Goal: Task Accomplishment & Management: Complete application form

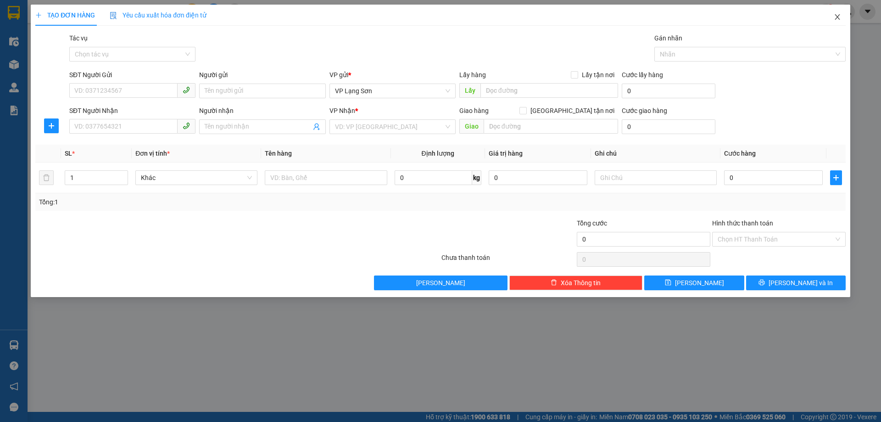
click at [837, 17] on icon "close" at bounding box center [837, 17] width 5 height 6
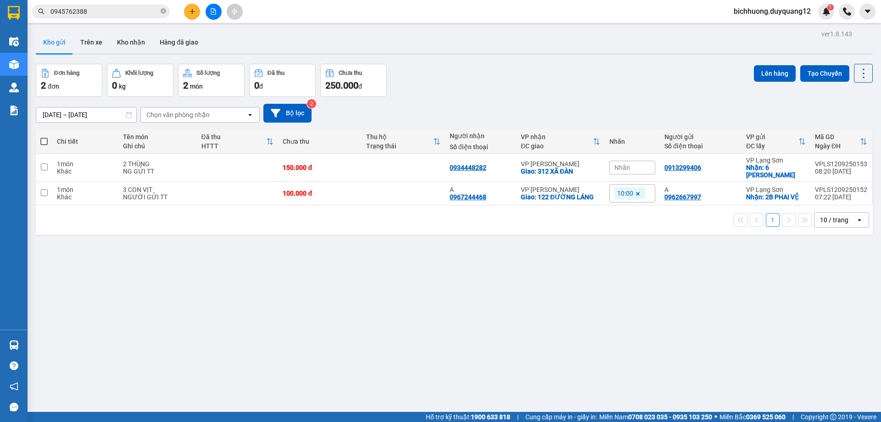
click at [191, 11] on icon "plus" at bounding box center [192, 11] width 6 height 6
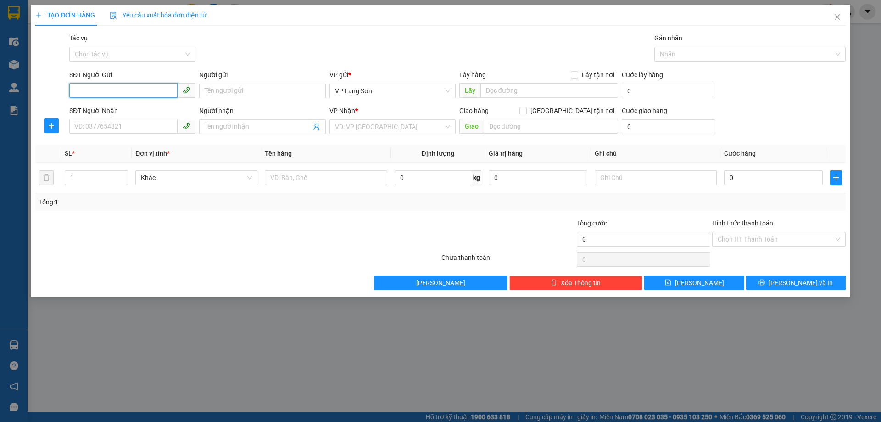
click at [103, 92] on input "SĐT Người Gửi" at bounding box center [123, 90] width 108 height 15
paste input "0865785986"
click at [79, 97] on input "0865785986" at bounding box center [123, 90] width 108 height 15
type input "0865785986"
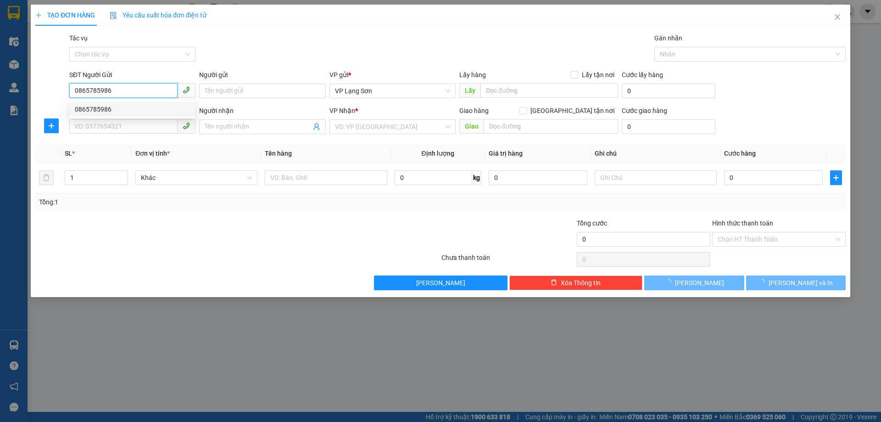
click at [107, 115] on div "0865785986" at bounding box center [132, 109] width 126 height 15
checkbox input "true"
type input "VPLS"
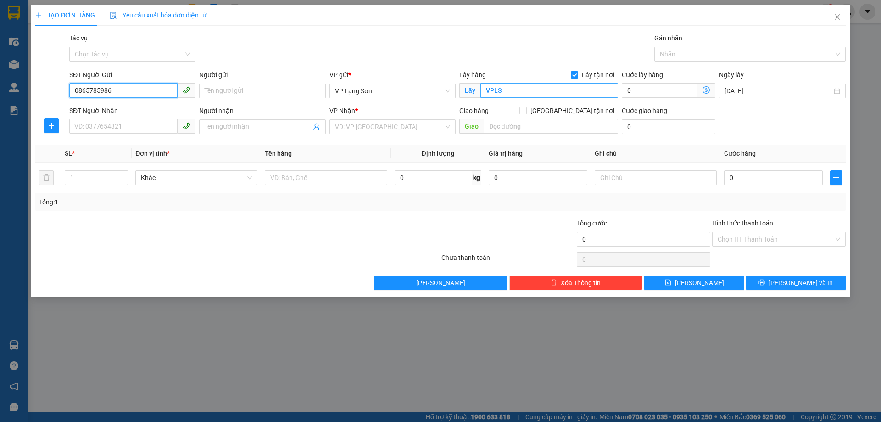
type input "0865785986"
click at [499, 88] on input "VPLS" at bounding box center [549, 90] width 138 height 15
type input "59 NGÕ GIẾNG"
click at [378, 123] on input "search" at bounding box center [389, 127] width 109 height 14
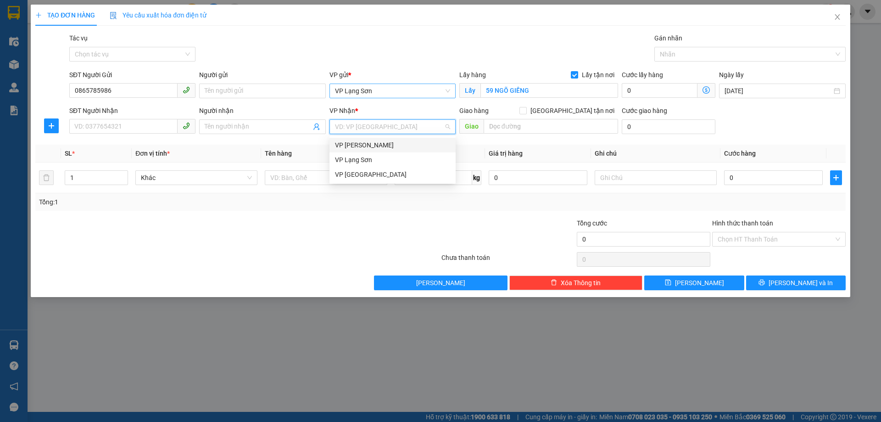
click at [382, 92] on span "VP Lạng Sơn" at bounding box center [392, 91] width 115 height 14
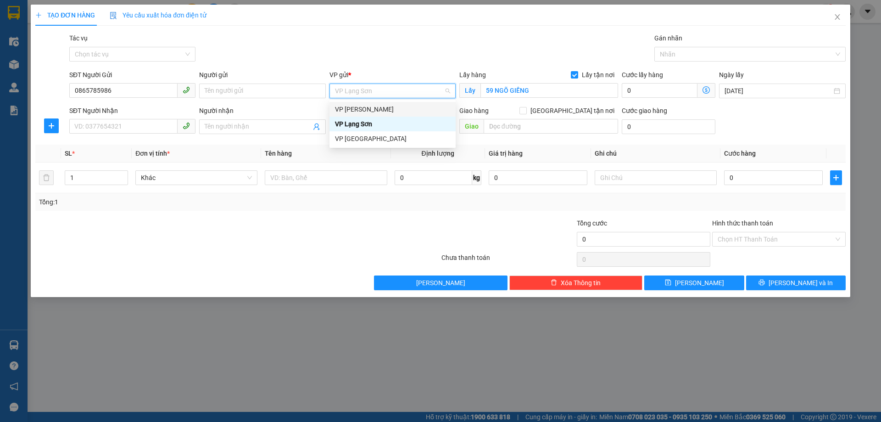
click at [356, 112] on div "VP [PERSON_NAME]" at bounding box center [392, 109] width 115 height 10
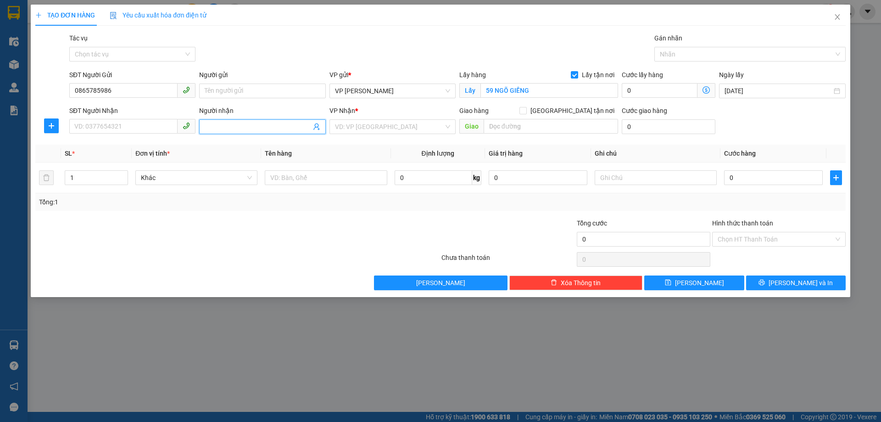
click at [253, 123] on input "Người nhận" at bounding box center [258, 127] width 106 height 10
type input "V"
click at [527, 128] on input "text" at bounding box center [551, 126] width 134 height 15
type input "VPLS"
click at [527, 111] on span at bounding box center [522, 110] width 7 height 7
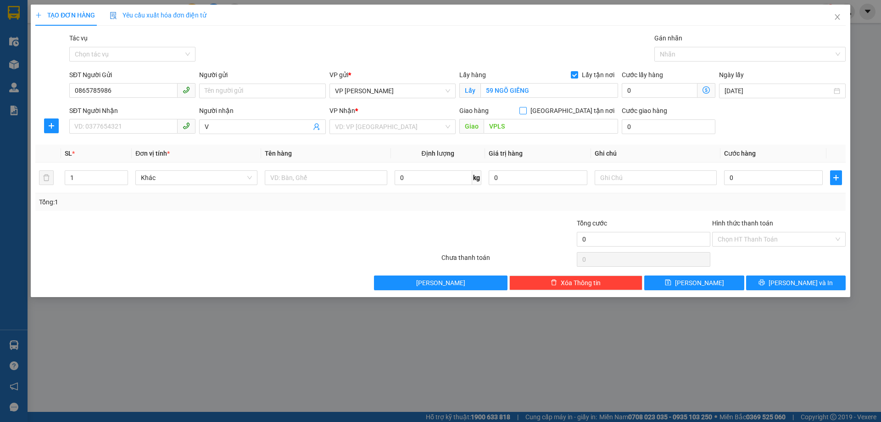
click at [526, 111] on input "[GEOGRAPHIC_DATA] tận nơi" at bounding box center [522, 110] width 6 height 6
checkbox input "true"
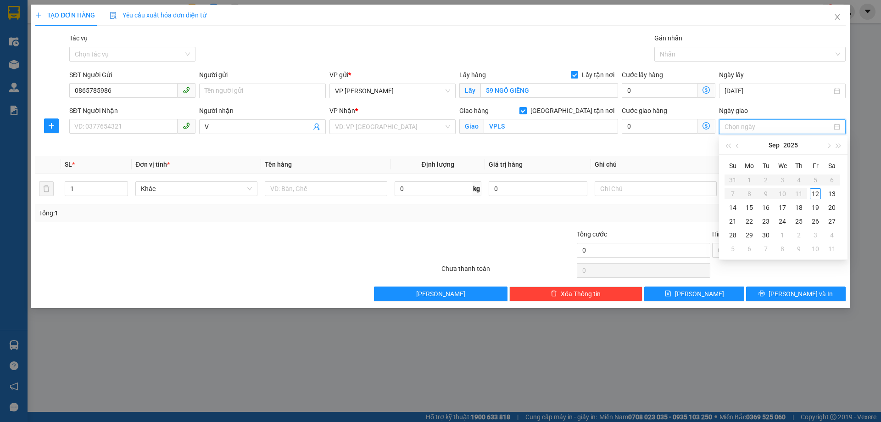
click at [781, 127] on input "Ngày giao" at bounding box center [778, 127] width 107 height 10
type input "[DATE]"
click at [817, 193] on div "12" at bounding box center [815, 193] width 11 height 11
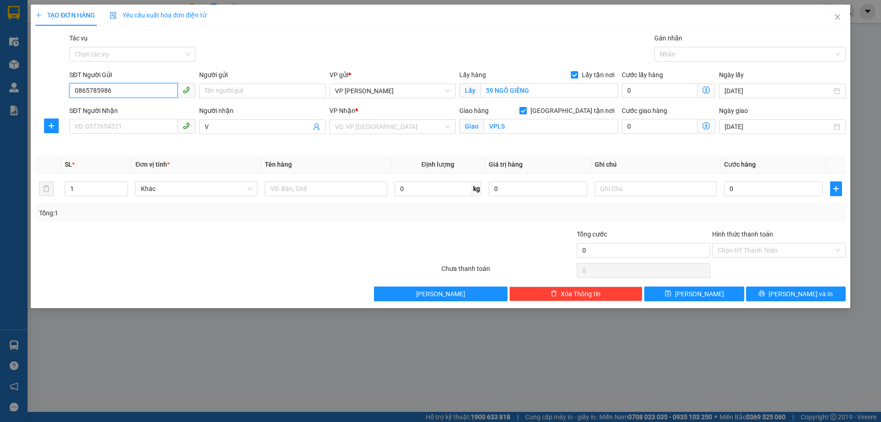
click at [130, 92] on input "0865785986" at bounding box center [123, 90] width 108 height 15
drag, startPoint x: 101, startPoint y: 95, endPoint x: 16, endPoint y: 108, distance: 86.4
click at [16, 108] on div "TẠO ĐƠN HÀNG Yêu cầu xuất hóa đơn điện tử Transit Pickup Surcharge Ids Transit …" at bounding box center [440, 211] width 881 height 422
type input "0865785986"
click at [362, 126] on input "search" at bounding box center [389, 127] width 109 height 14
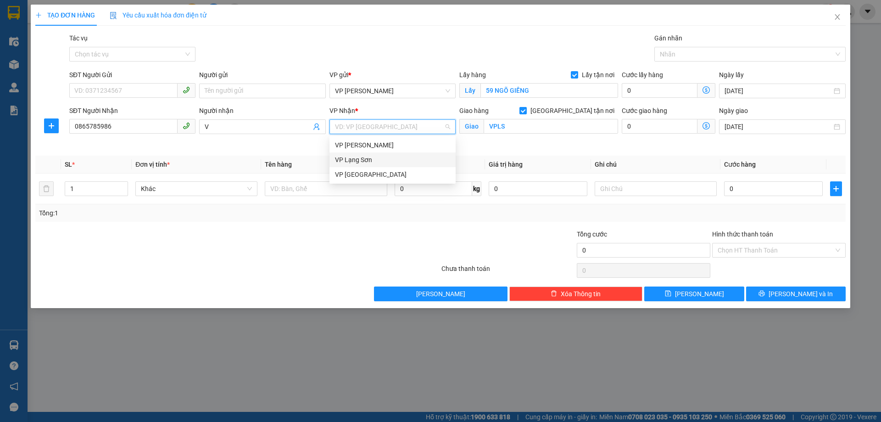
click at [352, 160] on div "VP Lạng Sơn" at bounding box center [392, 160] width 115 height 10
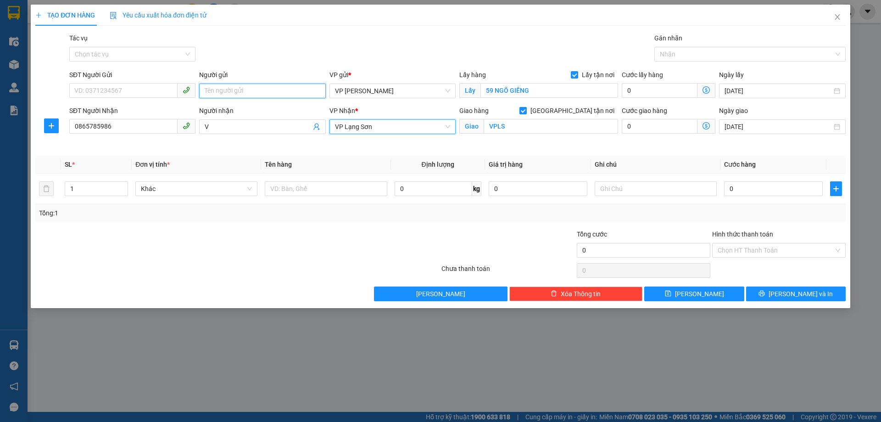
click at [226, 92] on input "Người gửi" at bounding box center [262, 91] width 126 height 15
type input "B"
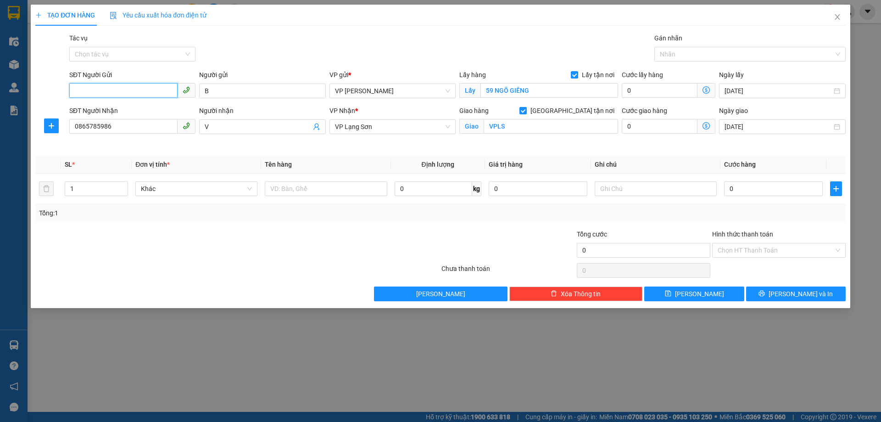
click at [129, 93] on input "SĐT Người Gửi" at bounding box center [123, 90] width 108 height 15
type input "0928228899"
drag, startPoint x: 109, startPoint y: 115, endPoint x: 118, endPoint y: 115, distance: 9.6
click at [110, 115] on div "0928228899 - A" at bounding box center [132, 109] width 126 height 15
type input "A"
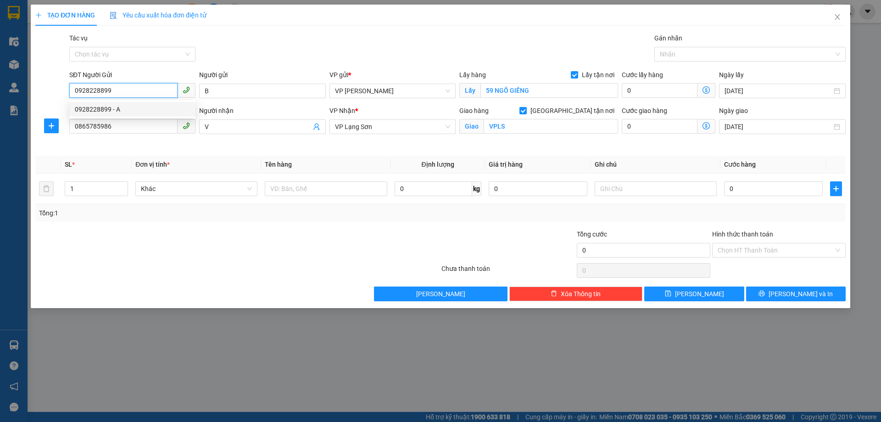
type input "59 ngõ Giếng, phố [GEOGRAPHIC_DATA]"
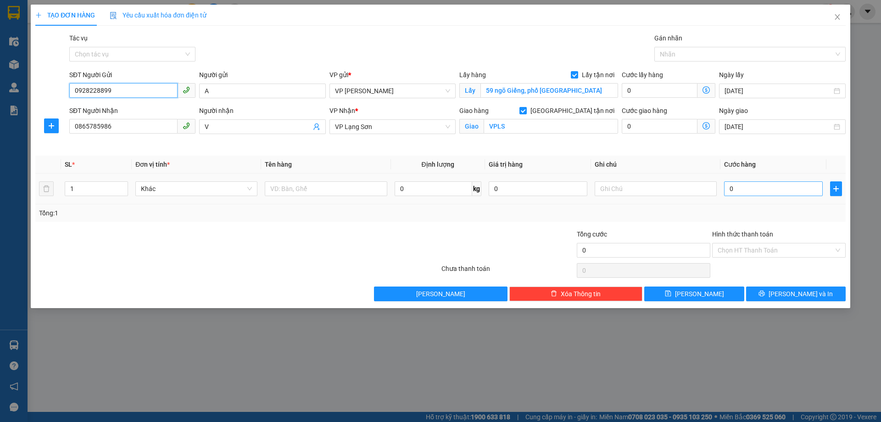
type input "0928228899"
drag, startPoint x: 770, startPoint y: 189, endPoint x: 747, endPoint y: 180, distance: 25.4
click at [769, 189] on input "0" at bounding box center [773, 188] width 99 height 15
type input "1"
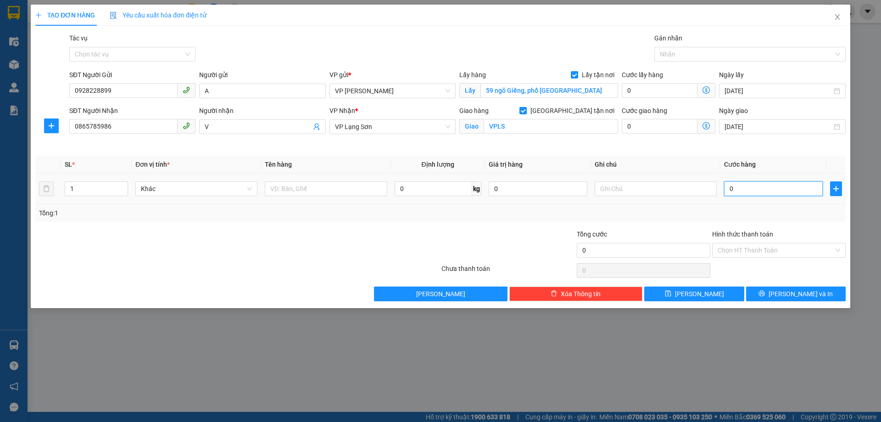
type input "1"
type input "10"
type input "100"
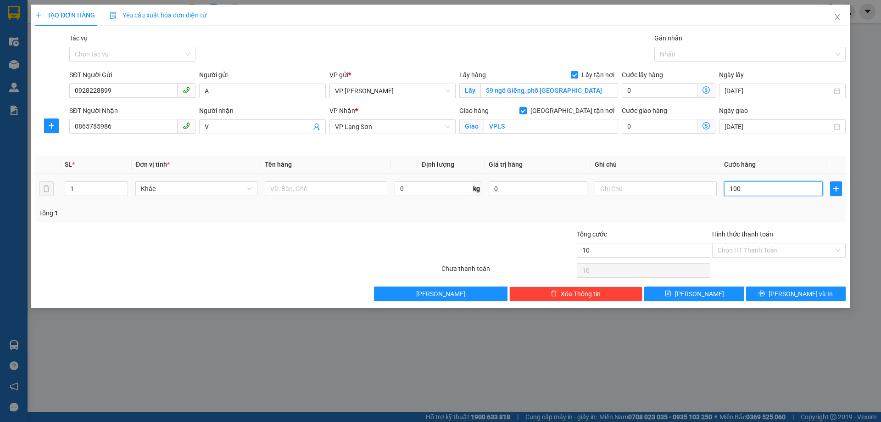
type input "100"
type input "1.000"
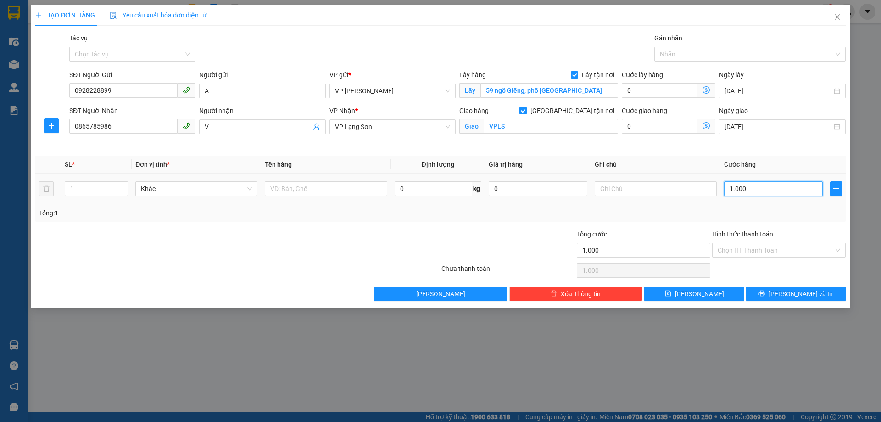
type input "10.000"
type input "100.000"
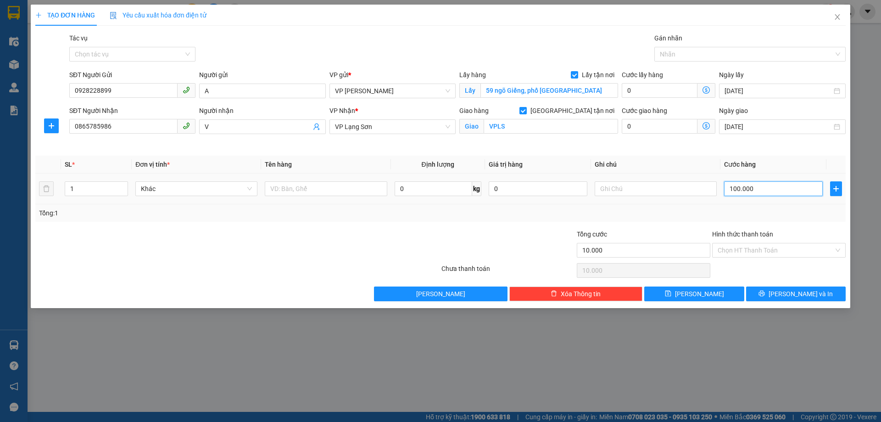
type input "100.000"
click at [630, 193] on input "text" at bounding box center [656, 188] width 122 height 15
type input "NGƯỜI NHẬN"
click at [295, 185] on input "text" at bounding box center [326, 188] width 122 height 15
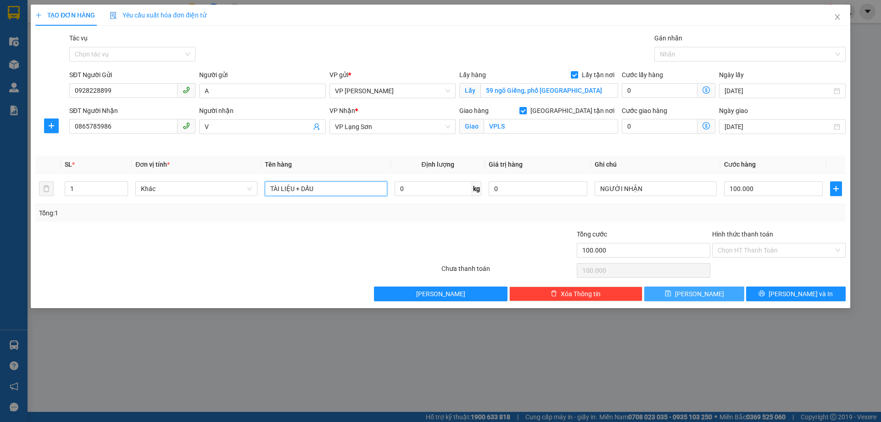
type input "TÀI LIỆU + DẤU"
click at [702, 295] on span "[PERSON_NAME]" at bounding box center [699, 294] width 49 height 10
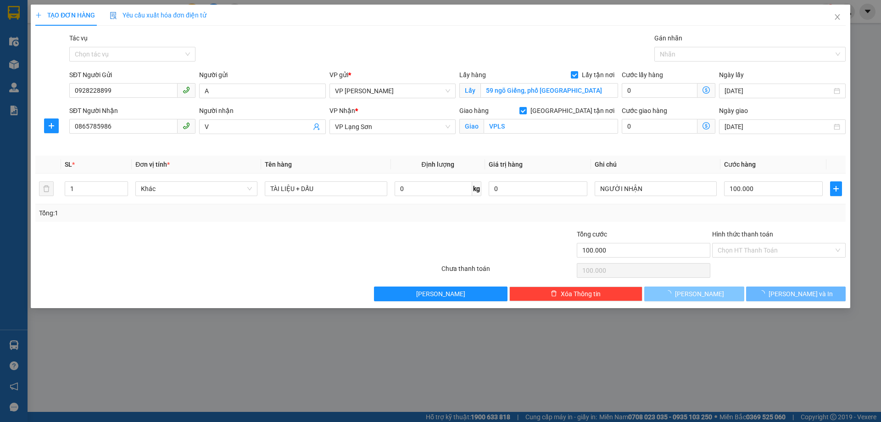
checkbox input "false"
type input "0"
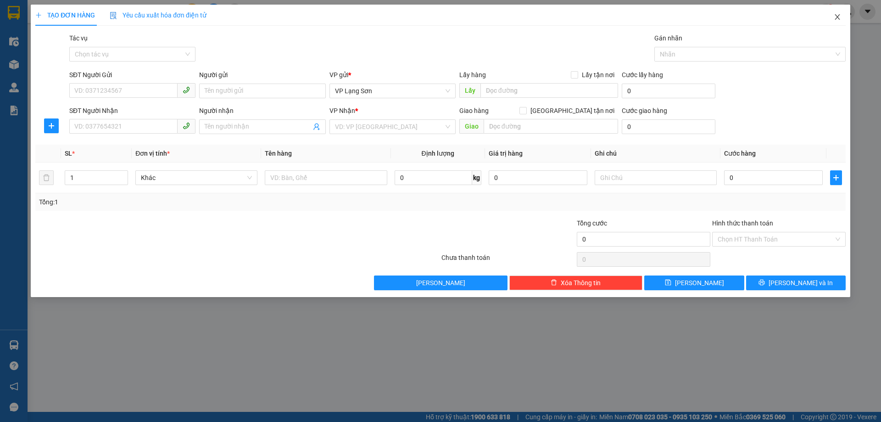
click at [837, 17] on icon "close" at bounding box center [837, 17] width 5 height 6
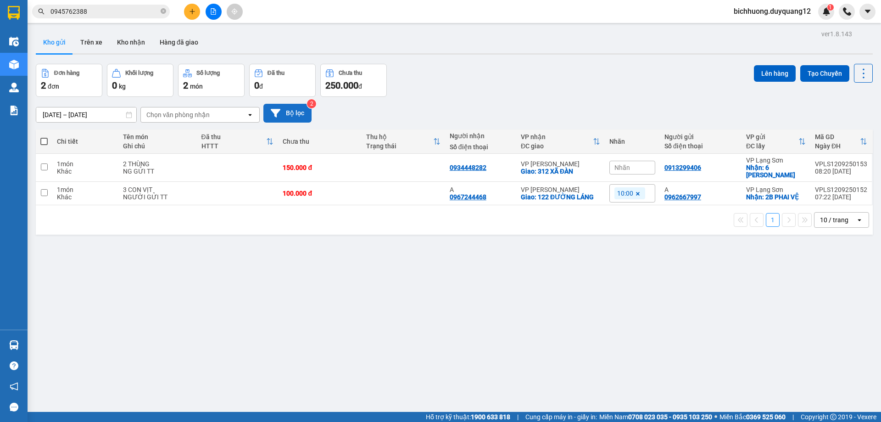
click at [283, 111] on button "Bộ lọc" at bounding box center [287, 113] width 48 height 19
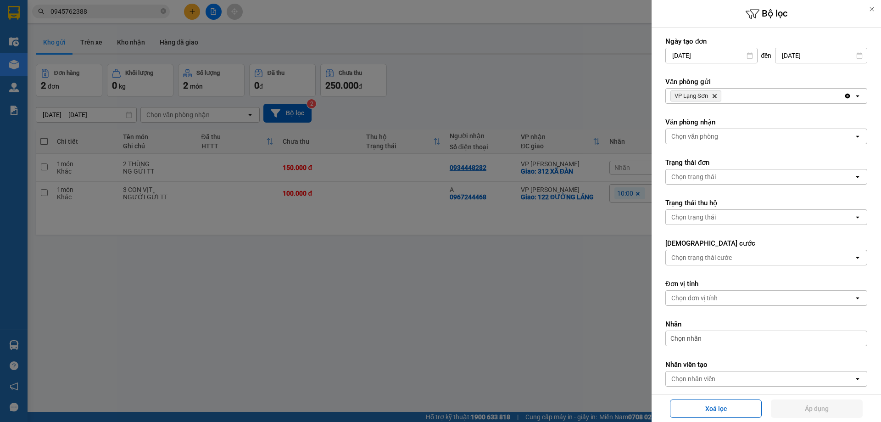
click at [715, 95] on icon "VP Lạng Sơn, close by backspace" at bounding box center [715, 96] width 4 height 4
click at [715, 95] on div "Chọn văn phòng" at bounding box center [694, 95] width 47 height 9
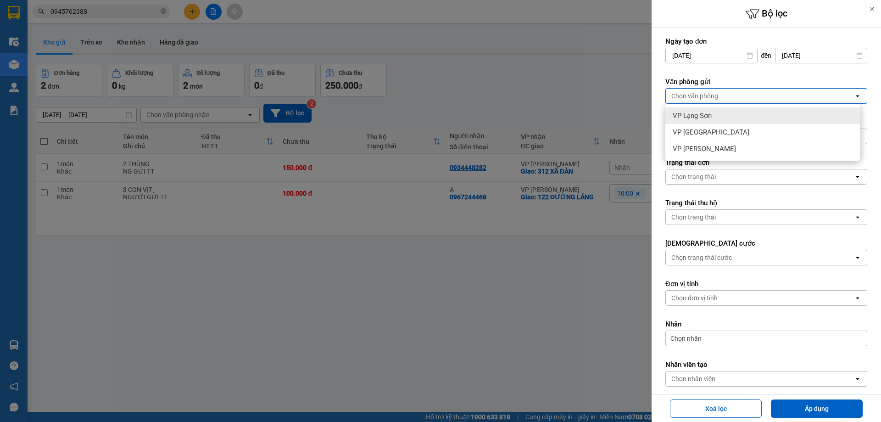
click at [715, 96] on div "Chọn văn phòng" at bounding box center [694, 95] width 47 height 9
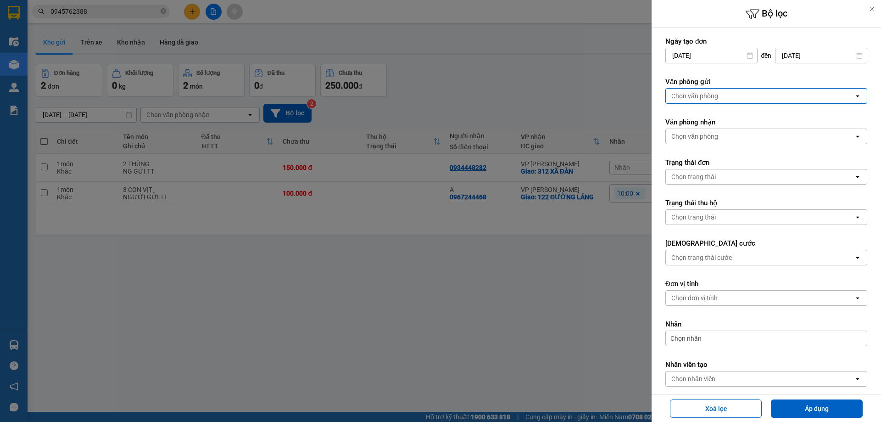
click at [714, 100] on div "Chọn văn phòng" at bounding box center [760, 96] width 188 height 15
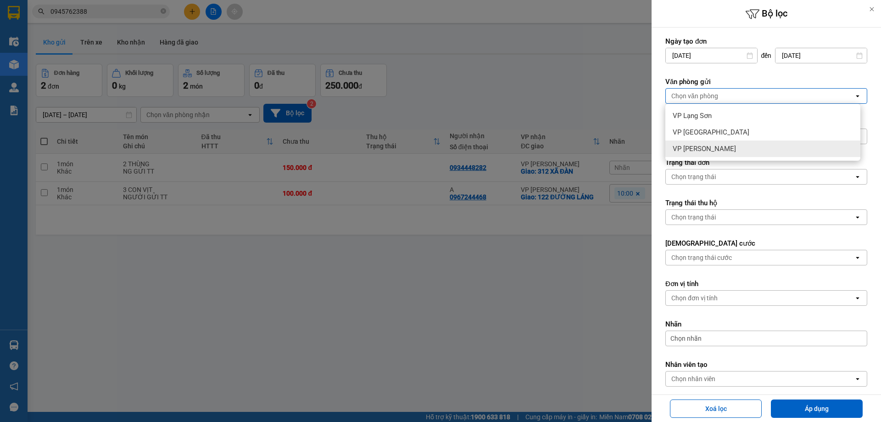
click at [700, 150] on span "VP [PERSON_NAME]" at bounding box center [704, 148] width 63 height 9
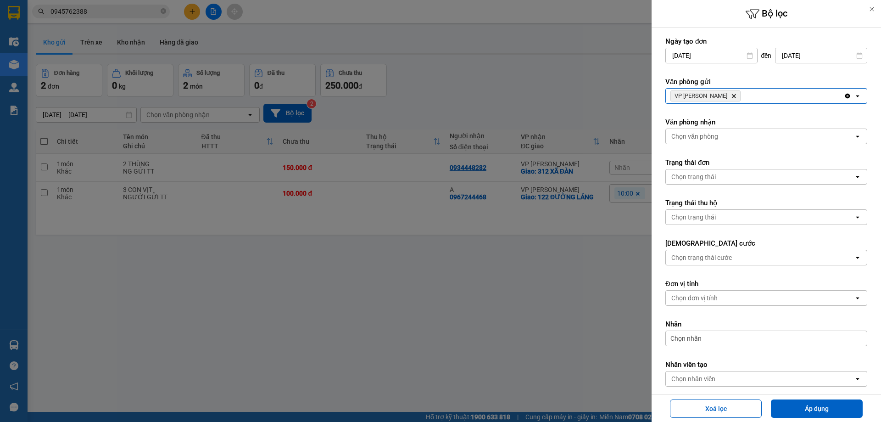
click at [711, 136] on div "Chọn văn phòng" at bounding box center [694, 136] width 47 height 9
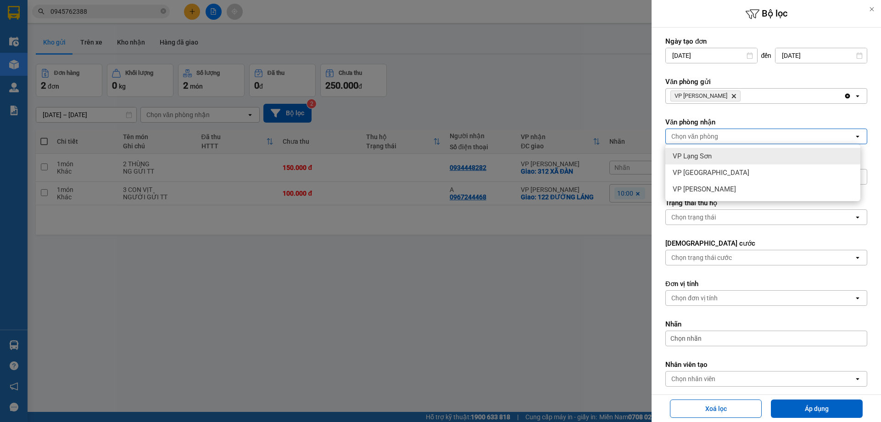
click at [698, 161] on div "VP Lạng Sơn" at bounding box center [762, 156] width 195 height 17
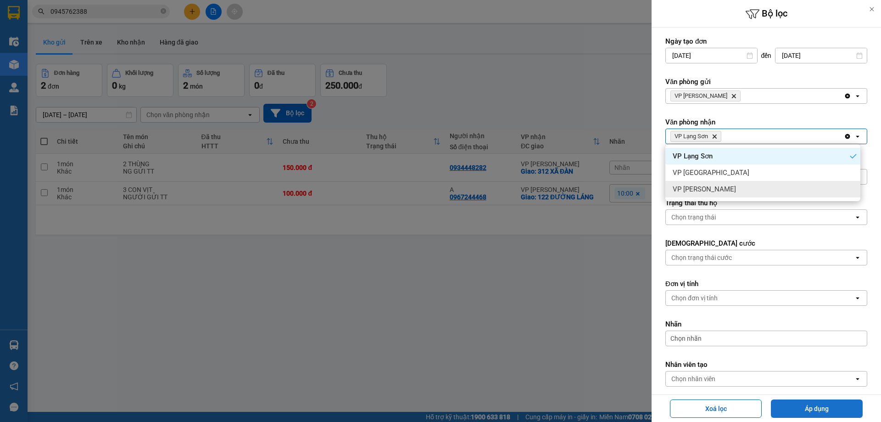
drag, startPoint x: 814, startPoint y: 413, endPoint x: 690, endPoint y: 366, distance: 132.7
click at [814, 413] on button "Áp dụng" at bounding box center [817, 408] width 92 height 18
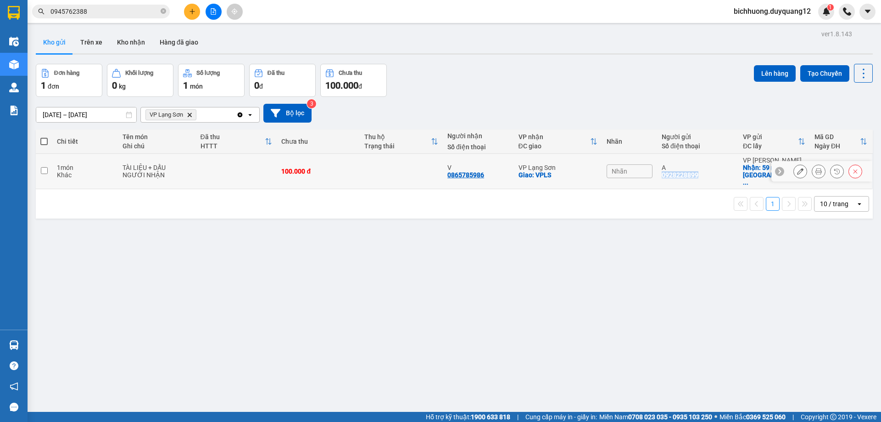
drag, startPoint x: 658, startPoint y: 172, endPoint x: 696, endPoint y: 173, distance: 37.6
click at [696, 173] on td "A 0928228899" at bounding box center [697, 171] width 81 height 35
checkbox input "true"
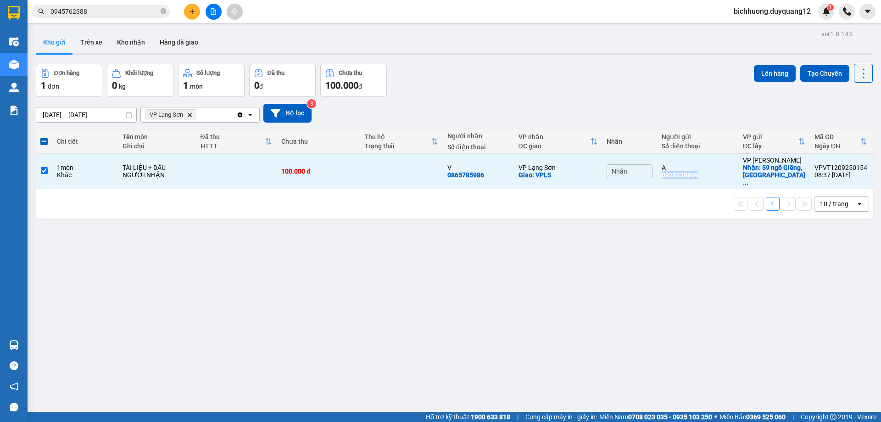
copy div "0928228899"
click at [190, 13] on icon "plus" at bounding box center [192, 11] width 6 height 6
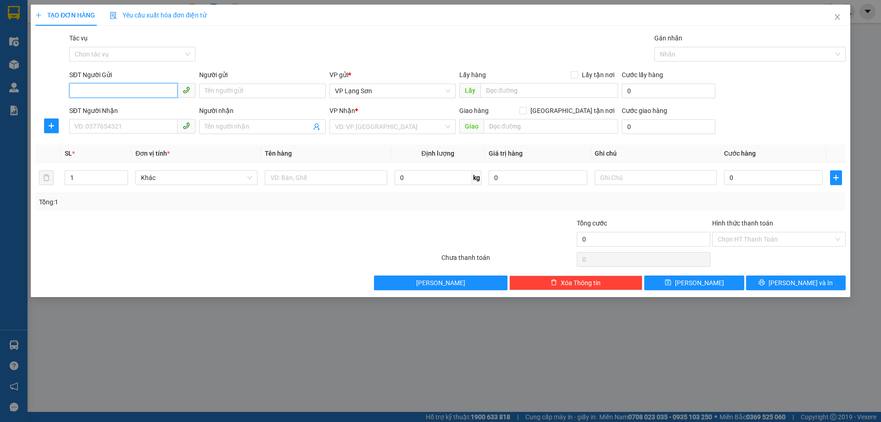
click at [83, 86] on input "SĐT Người Gửi" at bounding box center [123, 90] width 108 height 15
paste input "0876699533"
click at [77, 94] on input "0876699533" at bounding box center [123, 90] width 108 height 15
type input "0876699533"
click at [109, 111] on div "0876699533" at bounding box center [132, 109] width 115 height 10
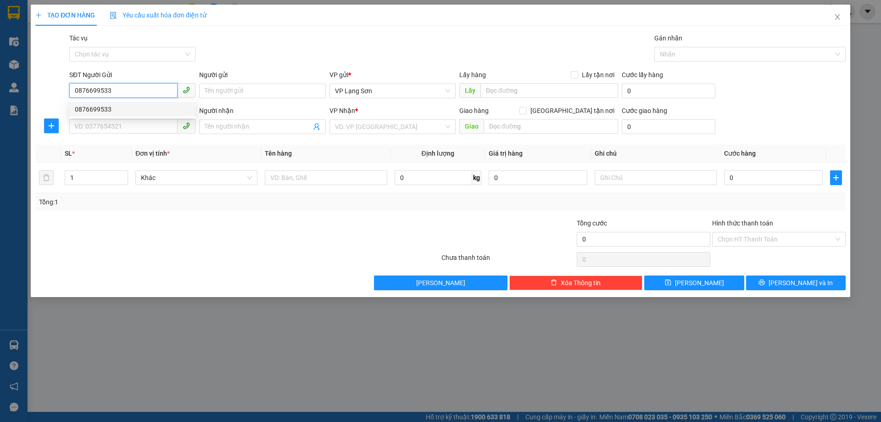
checkbox input "true"
type input "1 [PERSON_NAME]"
type input "0876699533"
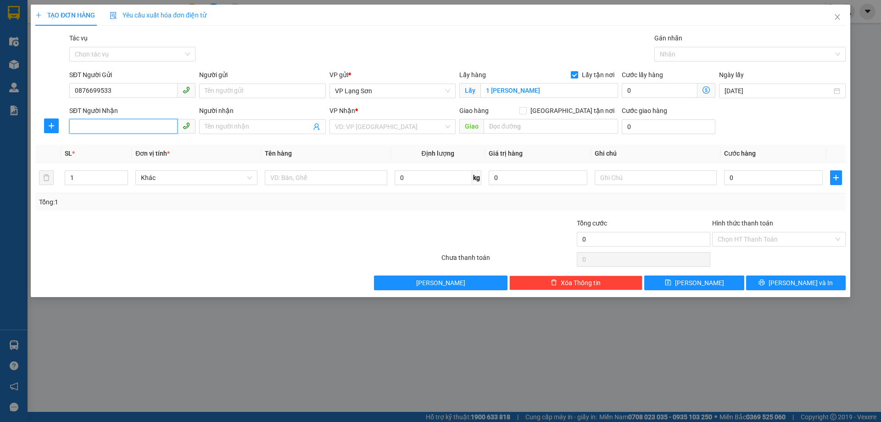
click at [136, 124] on input "SĐT Người Nhận" at bounding box center [123, 126] width 108 height 15
click at [114, 143] on div "0912261356 - B" at bounding box center [132, 145] width 115 height 10
type input "0912261356"
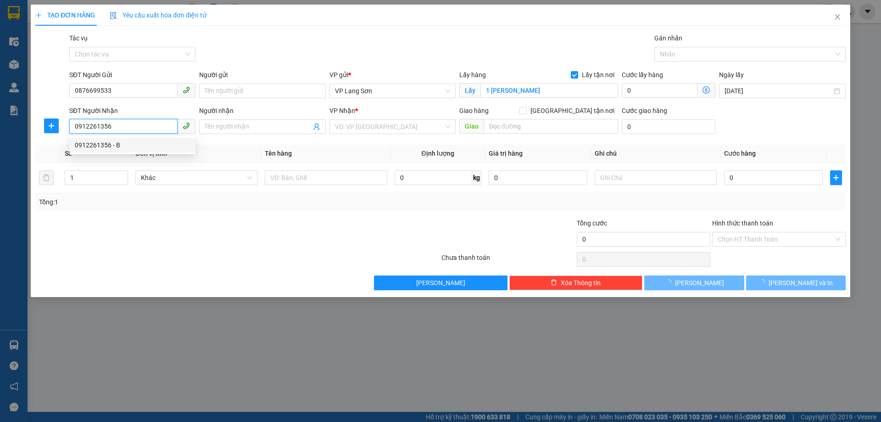
type input "B"
checkbox input "true"
type input "102 TRƯỜNG CHINH,[GEOGRAPHIC_DATA],[GEOGRAPHIC_DATA]"
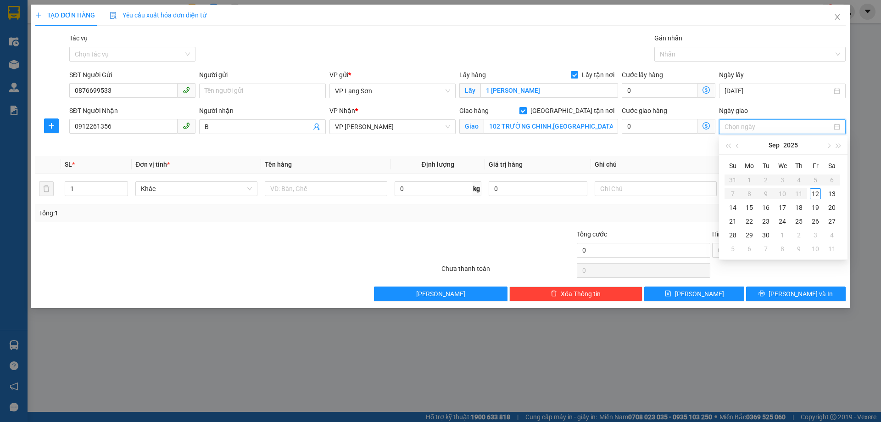
click at [756, 125] on input "Ngày giao" at bounding box center [778, 127] width 107 height 10
type input "[DATE]"
click at [816, 195] on div "12" at bounding box center [815, 193] width 11 height 11
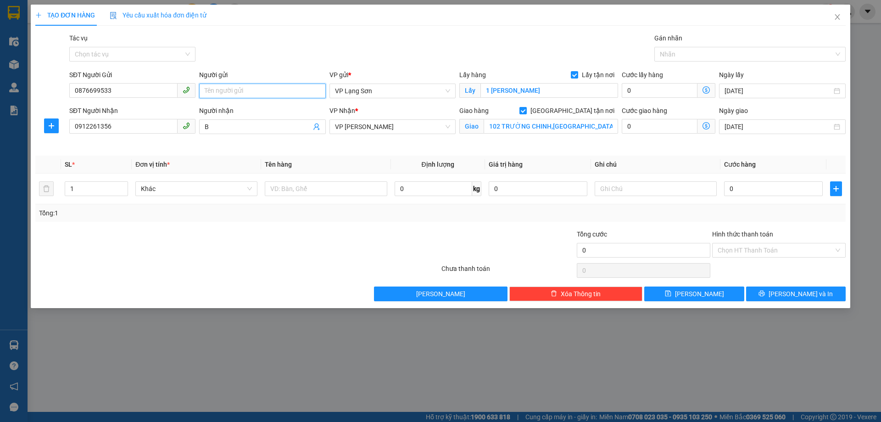
click at [237, 89] on input "Người gửi" at bounding box center [262, 91] width 126 height 15
type input "A"
click at [743, 192] on input "0" at bounding box center [773, 188] width 99 height 15
type input "1"
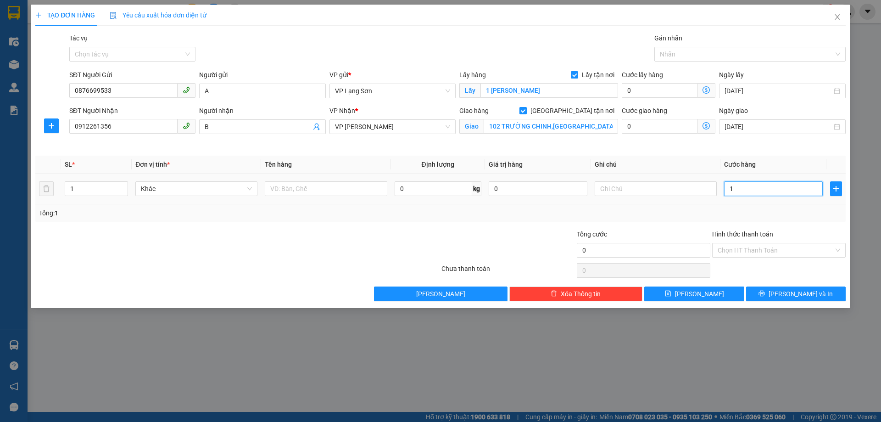
type input "1"
type input "10"
type input "100"
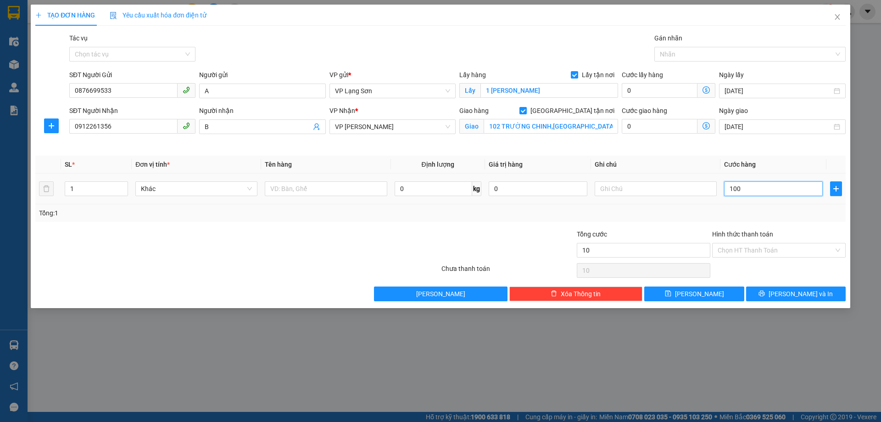
type input "100"
type input "1.000"
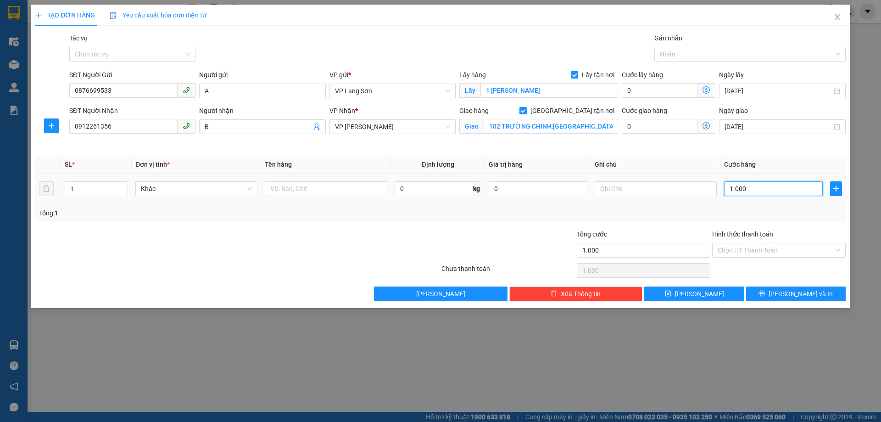
type input "10.000"
type input "100.000"
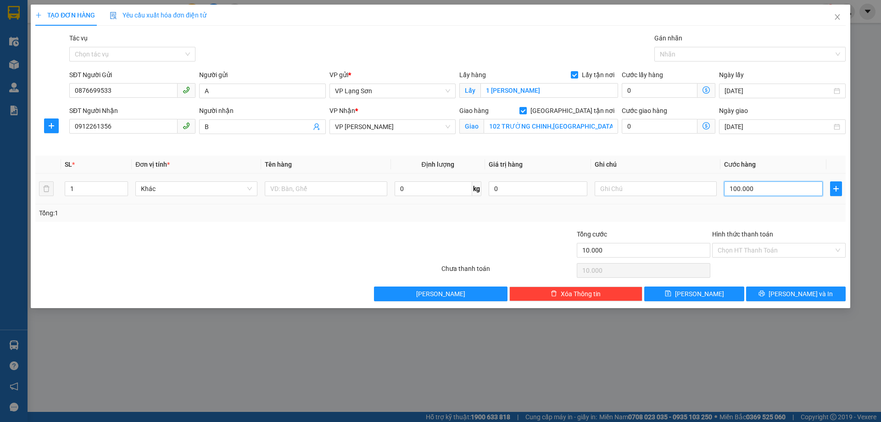
type input "100.000"
click at [647, 190] on input "text" at bounding box center [656, 188] width 122 height 15
type input "NGƯỜI"
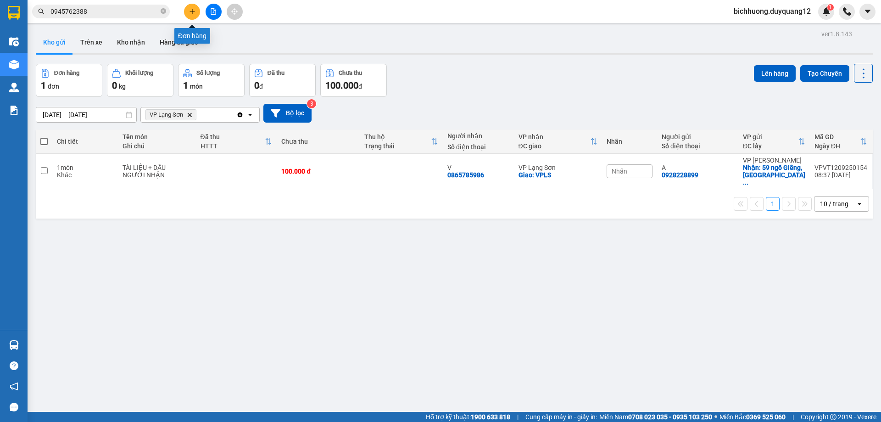
click at [192, 13] on icon "plus" at bounding box center [192, 11] width 0 height 5
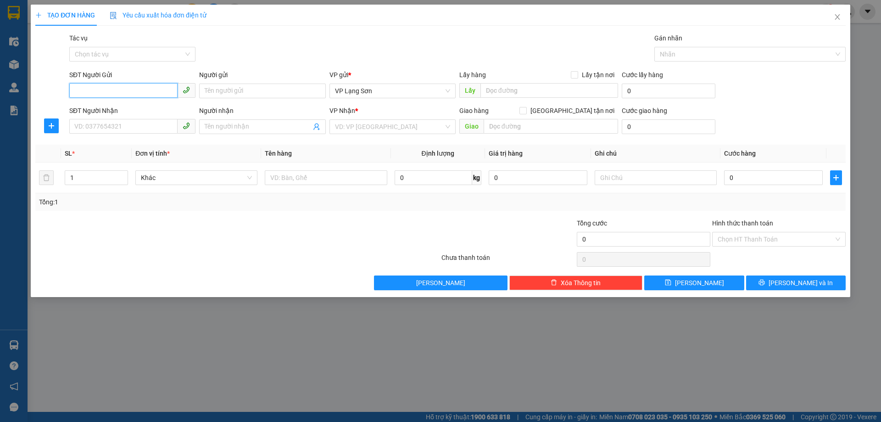
click at [76, 86] on input "SĐT Người Gửi" at bounding box center [123, 90] width 108 height 15
paste input "0876699533"
click at [78, 94] on input "0876699533" at bounding box center [123, 90] width 108 height 15
type input "0876699533"
click at [106, 110] on div "0876699533" at bounding box center [132, 109] width 115 height 10
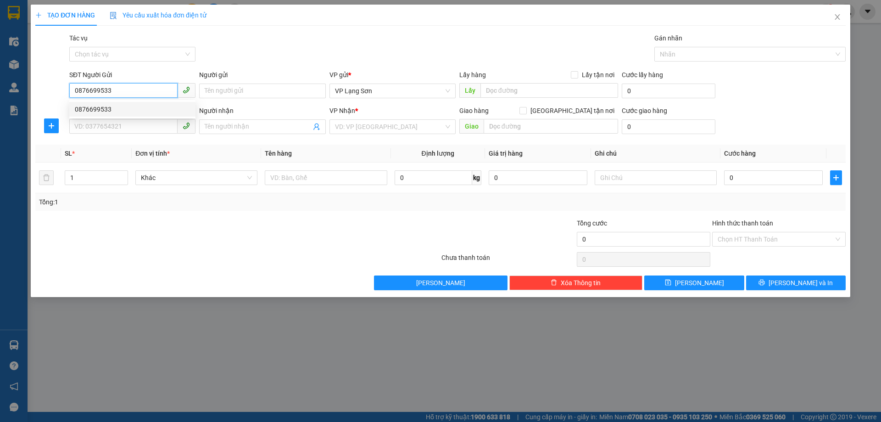
checkbox input "true"
type input "1 [PERSON_NAME]"
type input "0876699533"
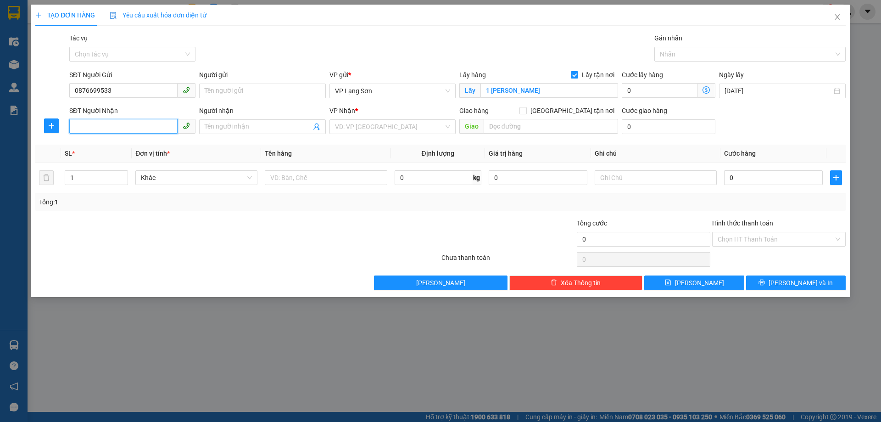
click at [145, 126] on input "SĐT Người Nhận" at bounding box center [123, 126] width 108 height 15
click at [116, 148] on div "0912261356 - B" at bounding box center [132, 145] width 115 height 10
type input "0912261356"
type input "B"
checkbox input "true"
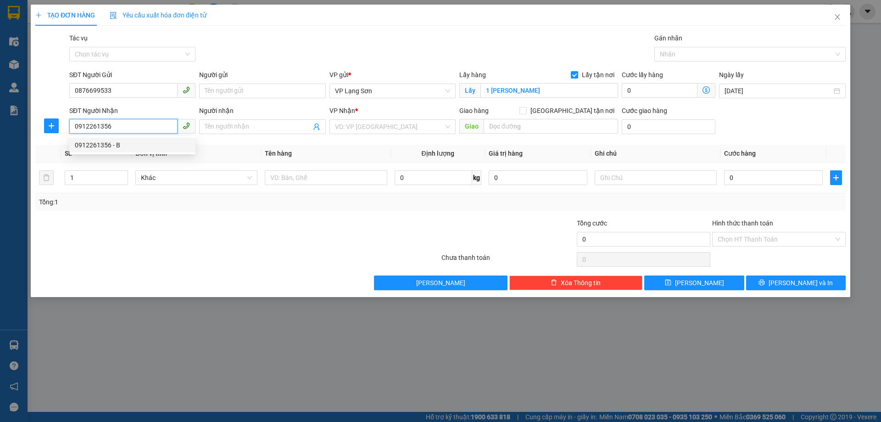
type input "102 TRƯỜNG CHINH,[GEOGRAPHIC_DATA],[GEOGRAPHIC_DATA]"
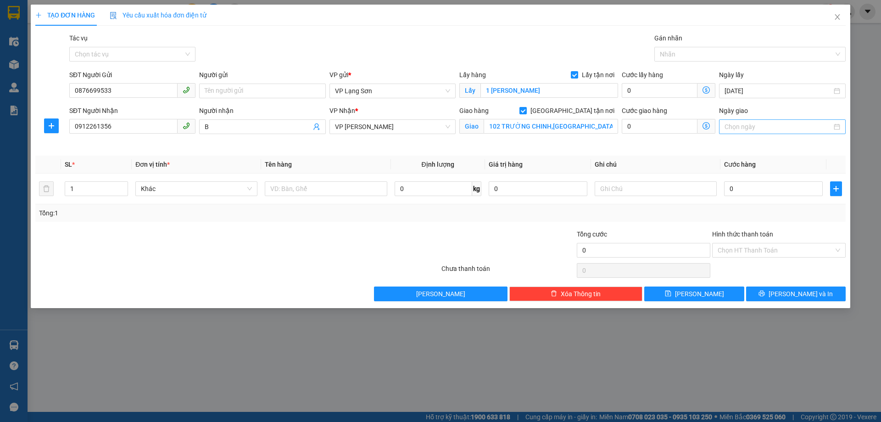
click at [780, 125] on input "Ngày giao" at bounding box center [778, 127] width 107 height 10
type input "[DATE]"
click at [818, 197] on div "12" at bounding box center [815, 193] width 11 height 11
click at [231, 90] on input "Người gửi" at bounding box center [262, 91] width 126 height 15
type input "Q"
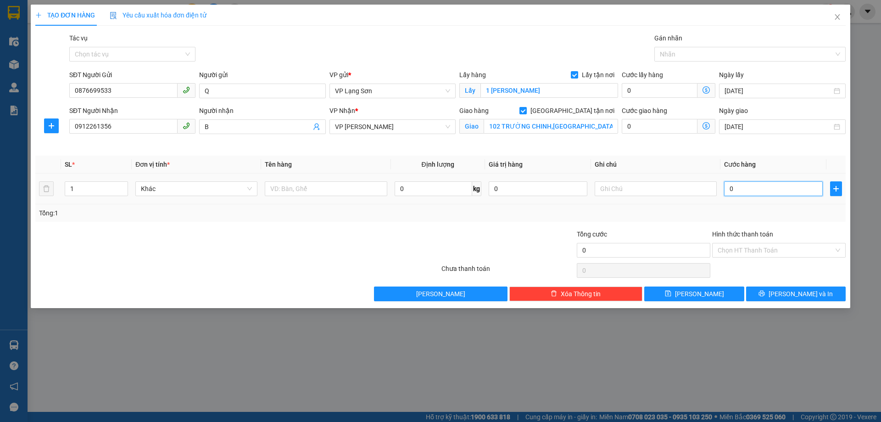
type input "1"
type input "10"
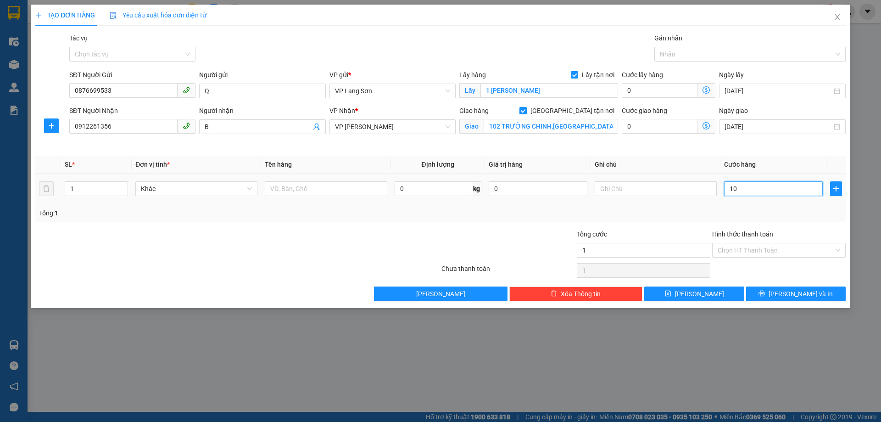
type input "10"
type input "100"
type input "1.000"
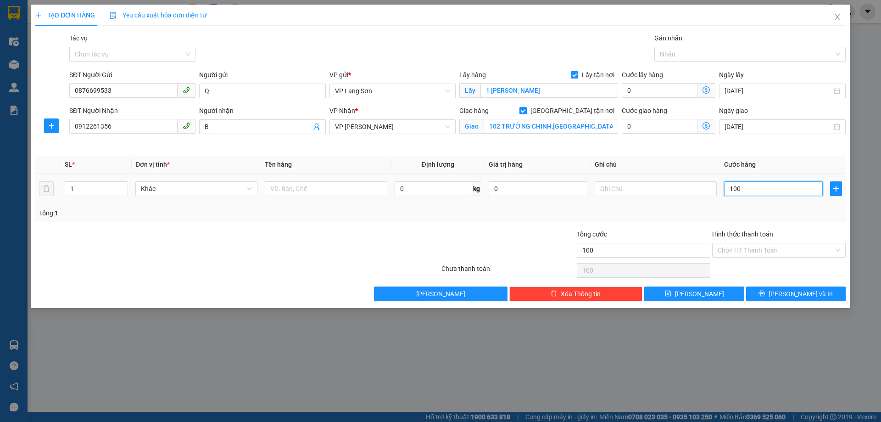
type input "1.000"
type input "10.000"
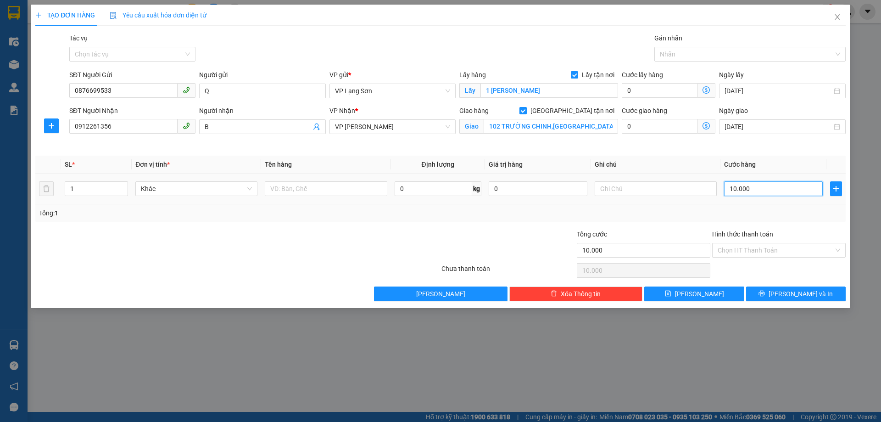
type input "100.000"
click at [611, 194] on input "text" at bounding box center [656, 188] width 122 height 15
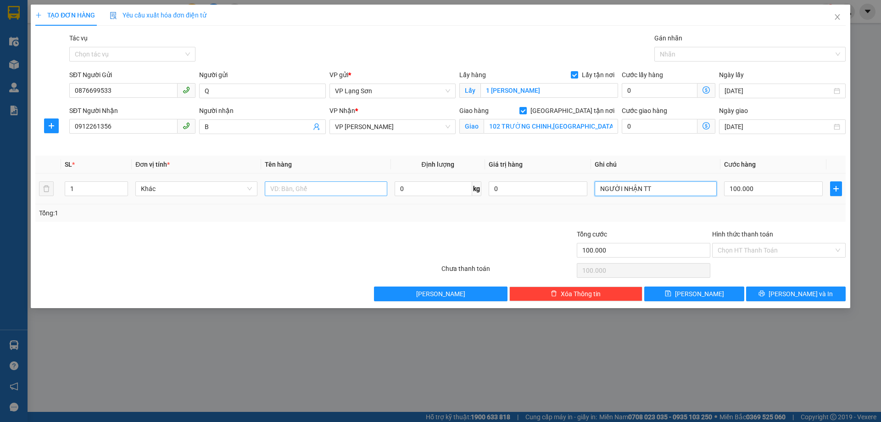
type input "NGƯỜI NHẬN TT"
click at [288, 182] on input "text" at bounding box center [326, 188] width 122 height 15
type input "1 KIỆN"
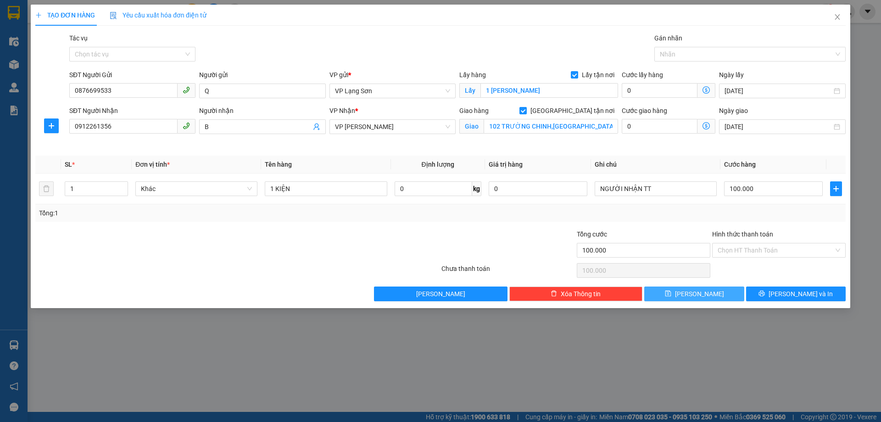
click at [702, 294] on span "[PERSON_NAME]" at bounding box center [699, 294] width 49 height 10
checkbox input "false"
type input "0"
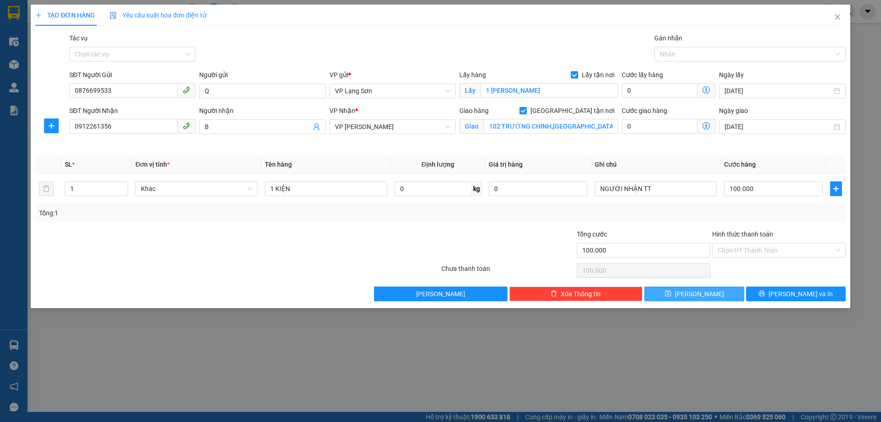
type input "0"
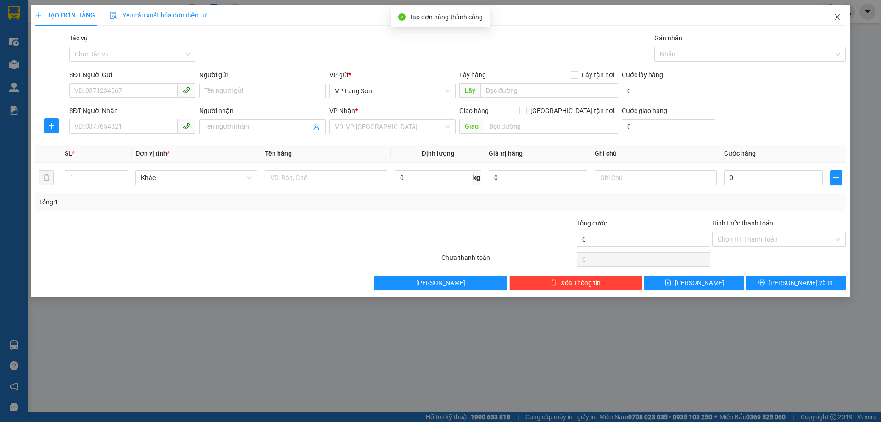
click at [837, 16] on icon "close" at bounding box center [837, 16] width 7 height 7
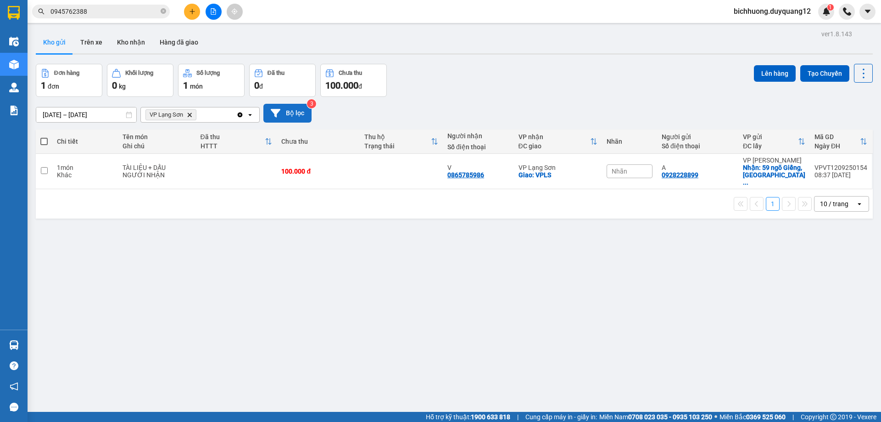
click at [282, 116] on button "Bộ lọc" at bounding box center [287, 113] width 48 height 19
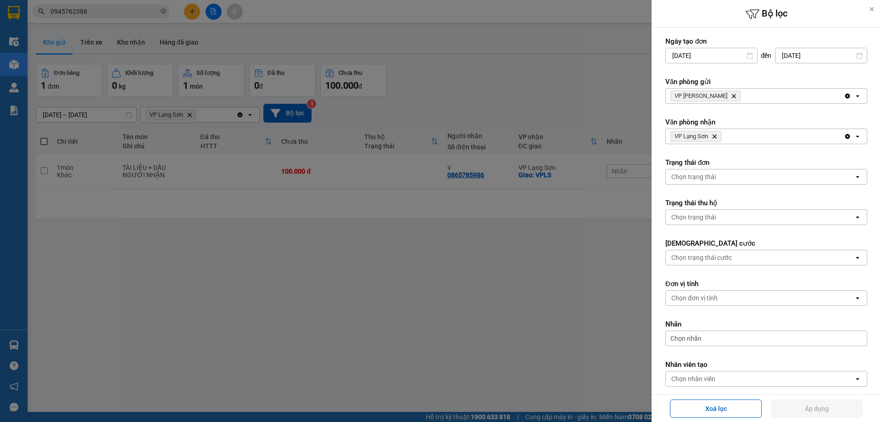
drag, startPoint x: 714, startPoint y: 95, endPoint x: 721, endPoint y: 95, distance: 6.4
click at [731, 95] on icon "Delete" at bounding box center [734, 96] width 6 height 6
click at [721, 95] on div "Chọn văn phòng" at bounding box center [760, 96] width 188 height 15
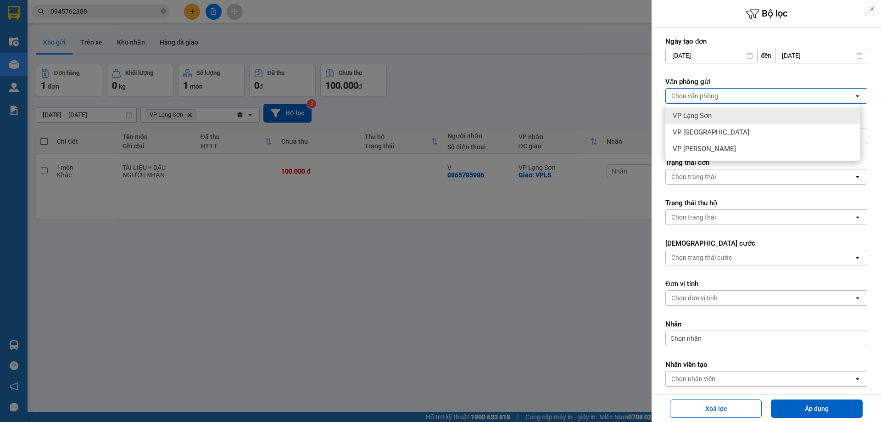
click at [691, 115] on span "VP Lạng Sơn" at bounding box center [692, 115] width 39 height 9
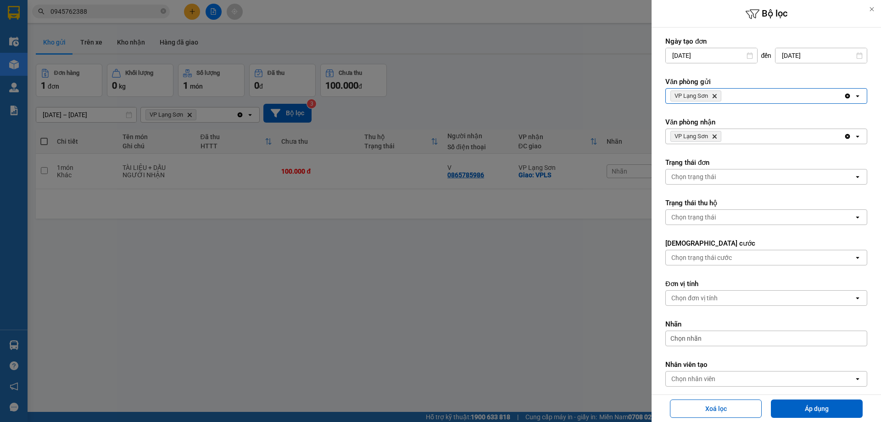
click at [714, 136] on icon "VP Lạng Sơn, close by backspace" at bounding box center [715, 136] width 4 height 4
click at [719, 136] on div "Chọn văn phòng" at bounding box center [760, 136] width 188 height 15
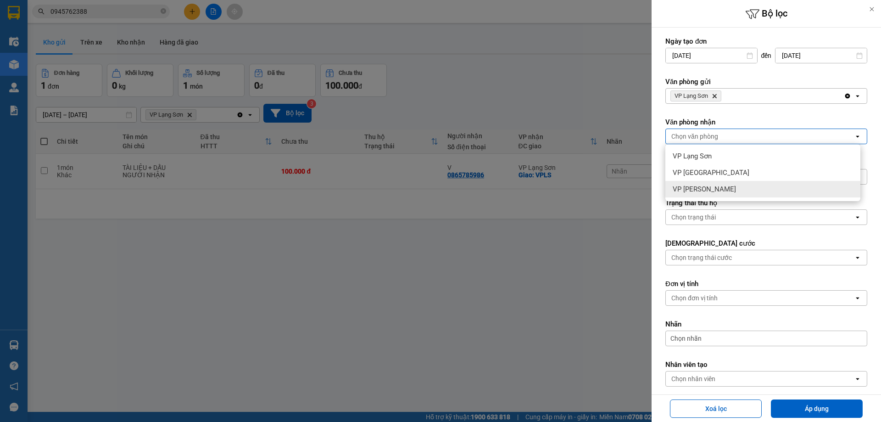
click at [694, 190] on span "VP [PERSON_NAME]" at bounding box center [704, 188] width 63 height 9
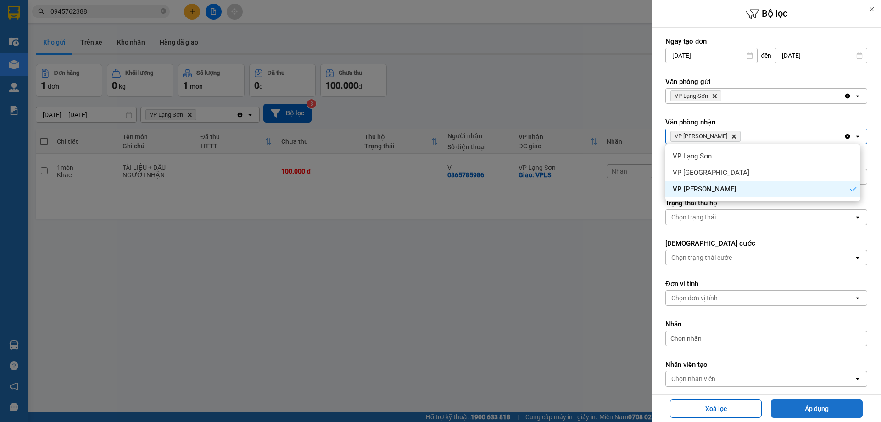
click at [809, 409] on button "Áp dụng" at bounding box center [817, 408] width 92 height 18
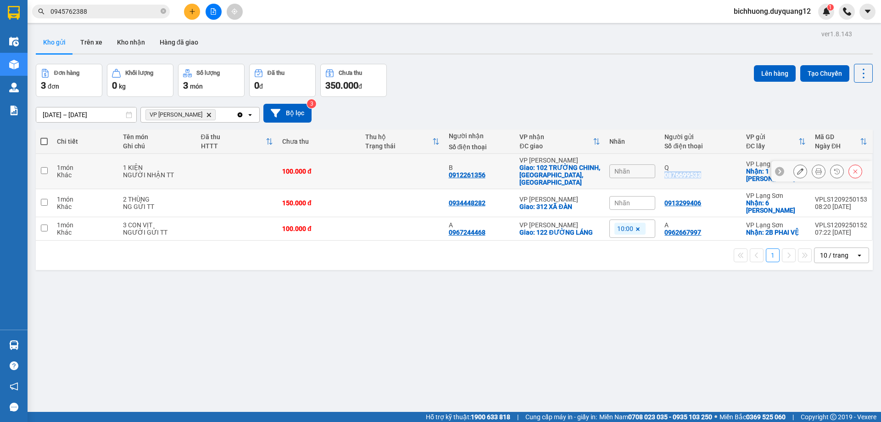
drag, startPoint x: 661, startPoint y: 173, endPoint x: 711, endPoint y: 172, distance: 49.6
click at [711, 172] on div "Q 0876699533" at bounding box center [700, 171] width 72 height 15
checkbox input "true"
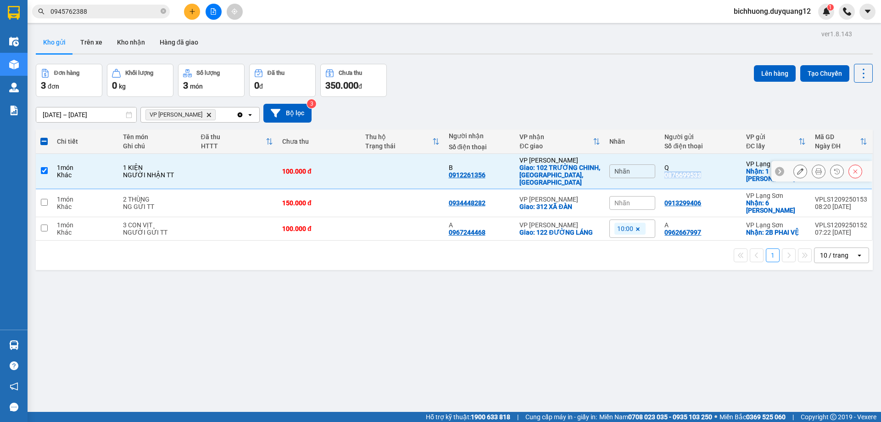
copy div "0876699533"
click at [797, 169] on icon at bounding box center [800, 171] width 6 height 6
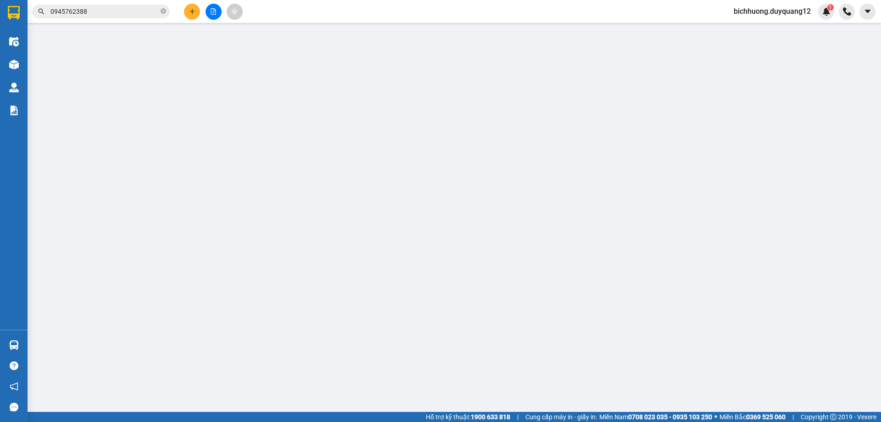
type input "0876699533"
type input "Q"
checkbox input "true"
type input "1 [PERSON_NAME]"
type input "0912261356"
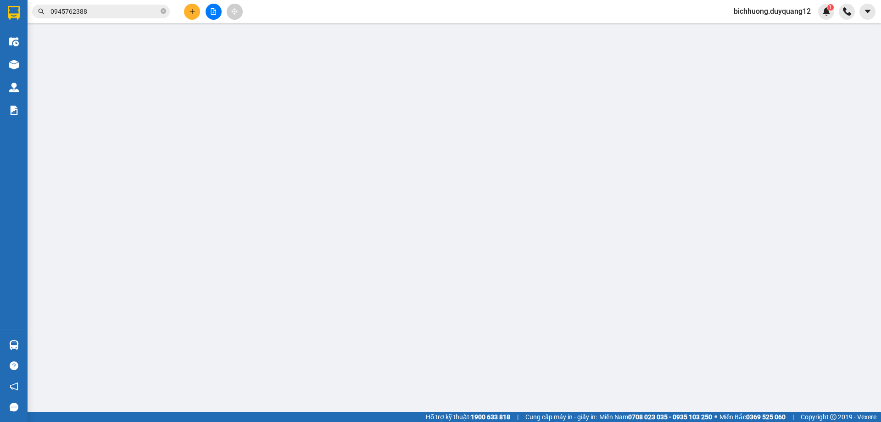
type input "B"
checkbox input "true"
type input "102 TRƯỜNG CHINH,[GEOGRAPHIC_DATA],[GEOGRAPHIC_DATA]"
type input "100.000"
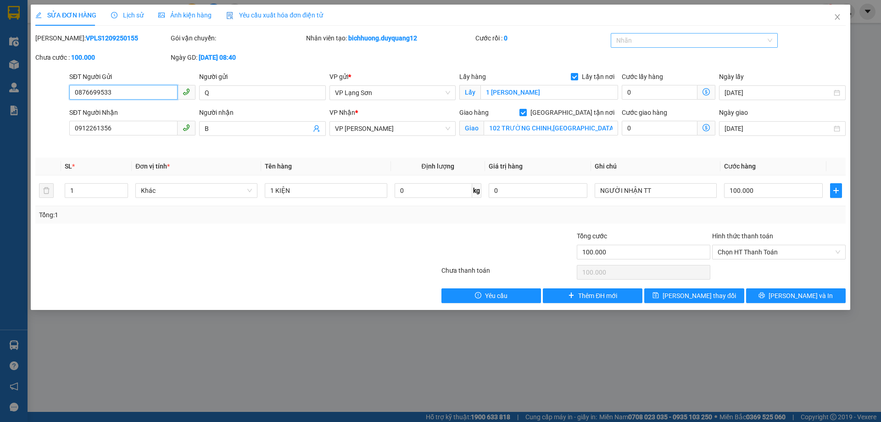
click at [641, 44] on div at bounding box center [690, 40] width 154 height 11
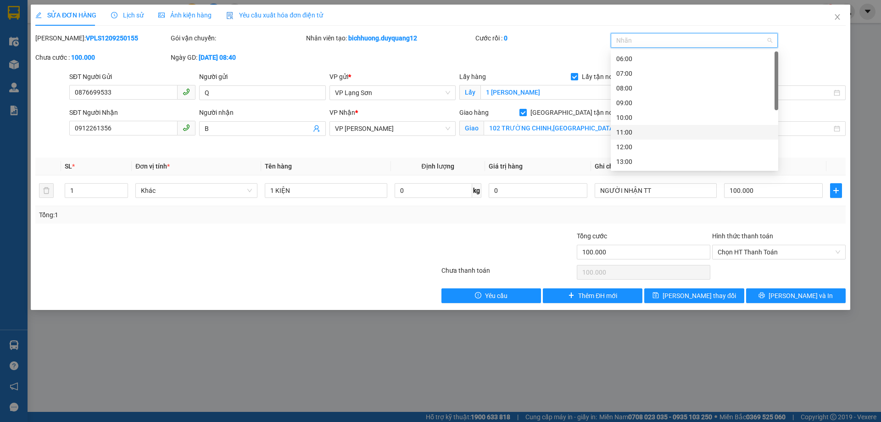
drag, startPoint x: 621, startPoint y: 130, endPoint x: 640, endPoint y: 143, distance: 22.7
click at [621, 130] on div "11:00" at bounding box center [694, 132] width 156 height 10
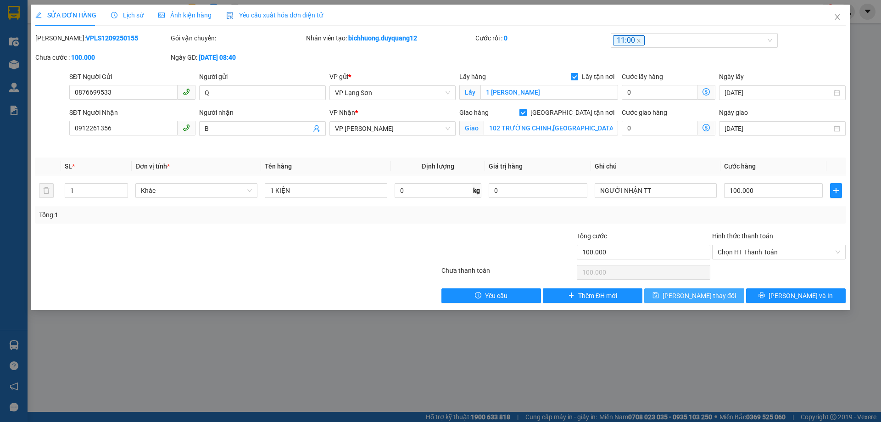
click at [714, 297] on span "[PERSON_NAME] thay đổi" at bounding box center [699, 295] width 73 height 10
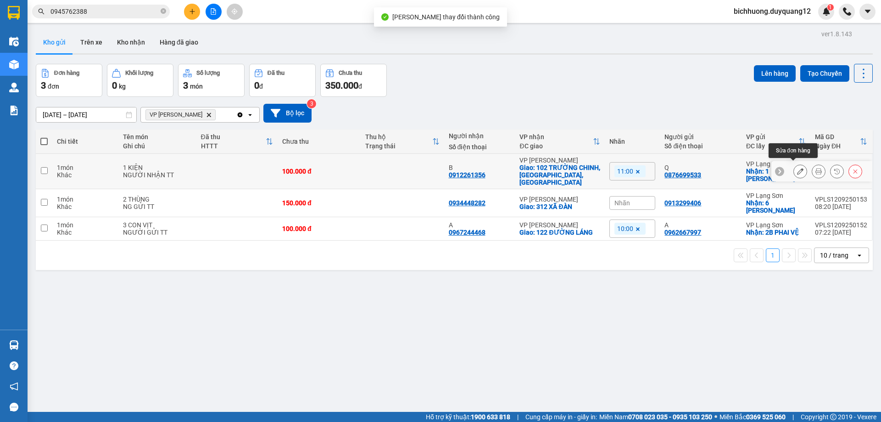
click at [797, 168] on icon at bounding box center [800, 171] width 6 height 6
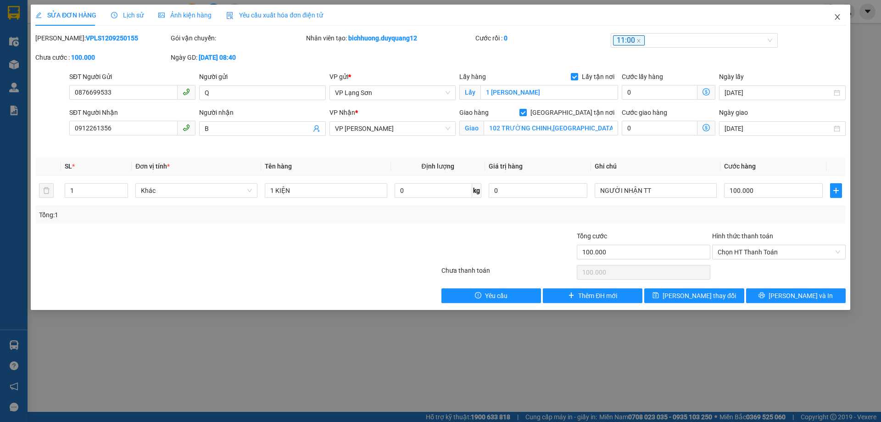
click at [837, 18] on icon "close" at bounding box center [837, 17] width 5 height 6
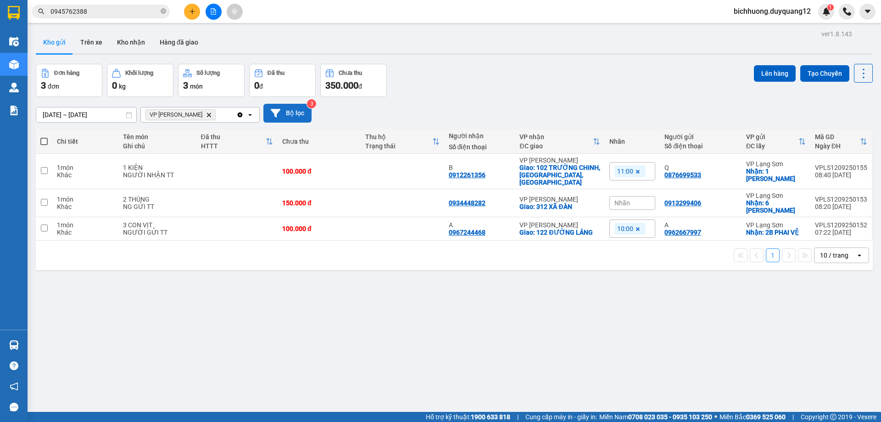
click at [291, 108] on button "Bộ lọc" at bounding box center [287, 113] width 48 height 19
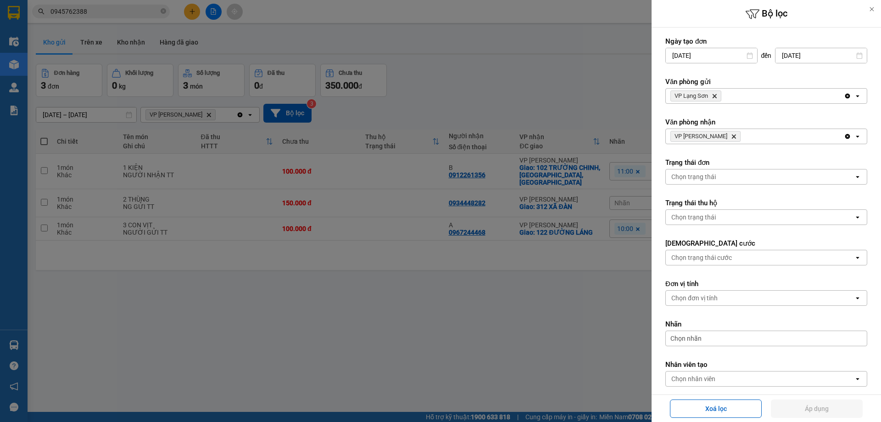
click at [717, 96] on icon "Delete" at bounding box center [715, 96] width 6 height 6
click at [717, 96] on div "Chọn văn phòng" at bounding box center [694, 95] width 47 height 9
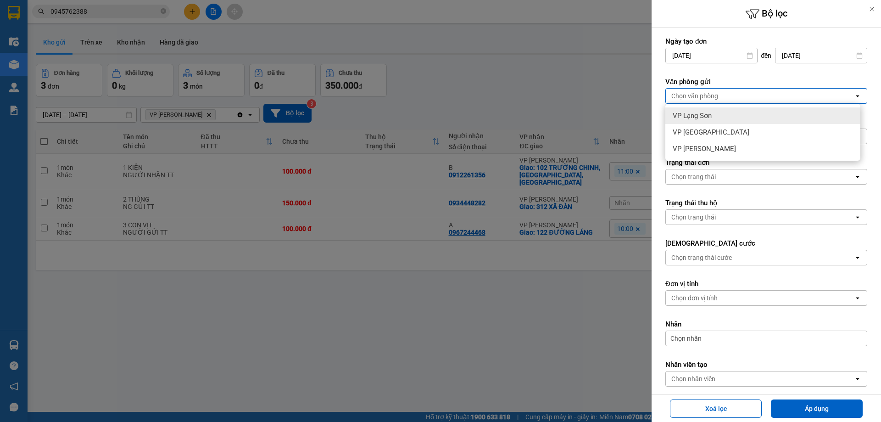
click at [710, 96] on div "Chọn văn phòng" at bounding box center [694, 95] width 47 height 9
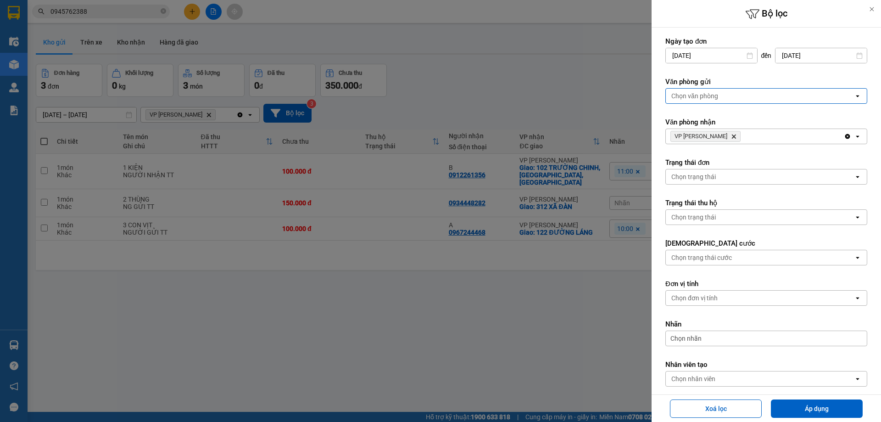
click at [697, 100] on div "Chọn văn phòng" at bounding box center [694, 95] width 47 height 9
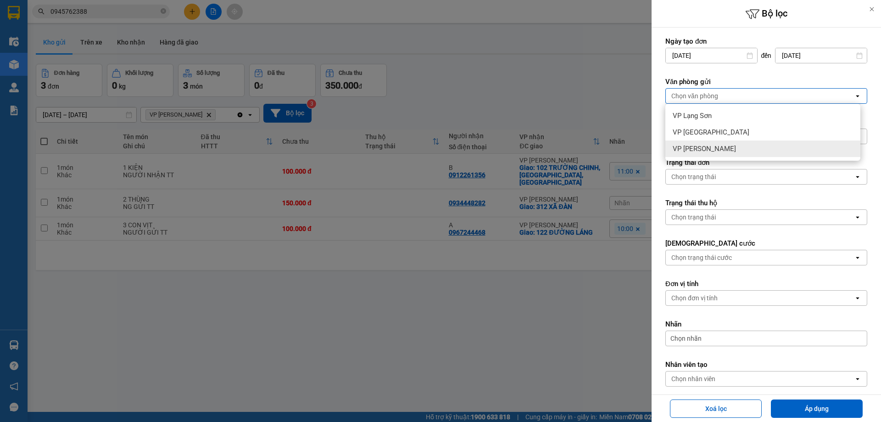
drag, startPoint x: 691, startPoint y: 151, endPoint x: 700, endPoint y: 149, distance: 8.9
click at [698, 149] on span "VP [PERSON_NAME]" at bounding box center [704, 148] width 63 height 9
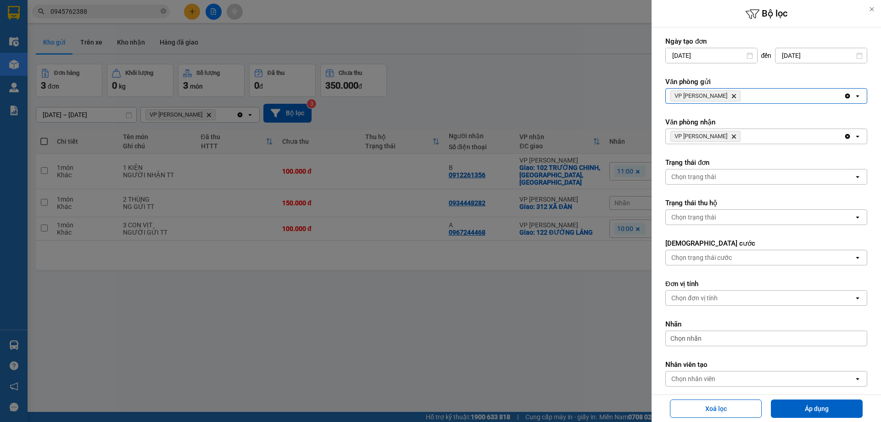
click at [732, 137] on icon "VP Minh Khai, close by backspace" at bounding box center [734, 136] width 4 height 4
click at [717, 137] on div "Chọn văn phòng" at bounding box center [694, 136] width 47 height 9
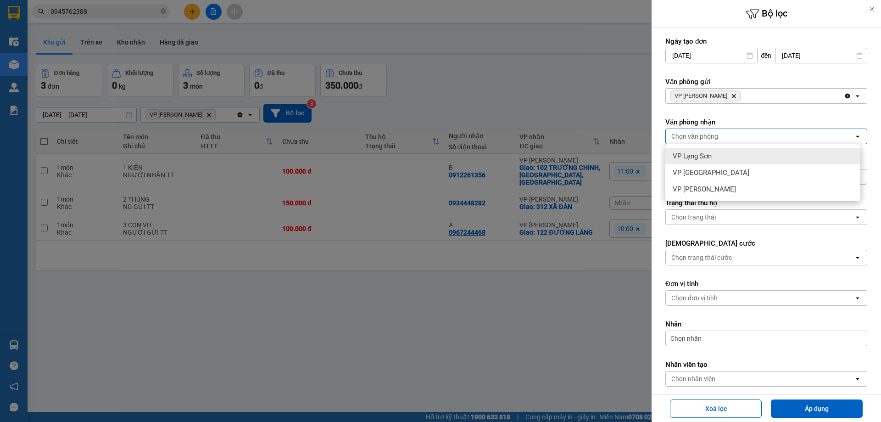
drag, startPoint x: 696, startPoint y: 158, endPoint x: 778, endPoint y: 258, distance: 129.1
click at [700, 159] on span "VP Lạng Sơn" at bounding box center [692, 155] width 39 height 9
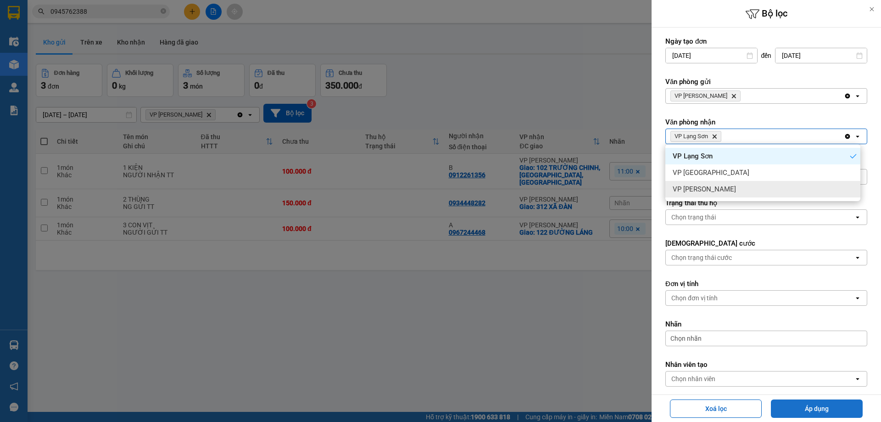
click at [811, 411] on button "Áp dụng" at bounding box center [817, 408] width 92 height 18
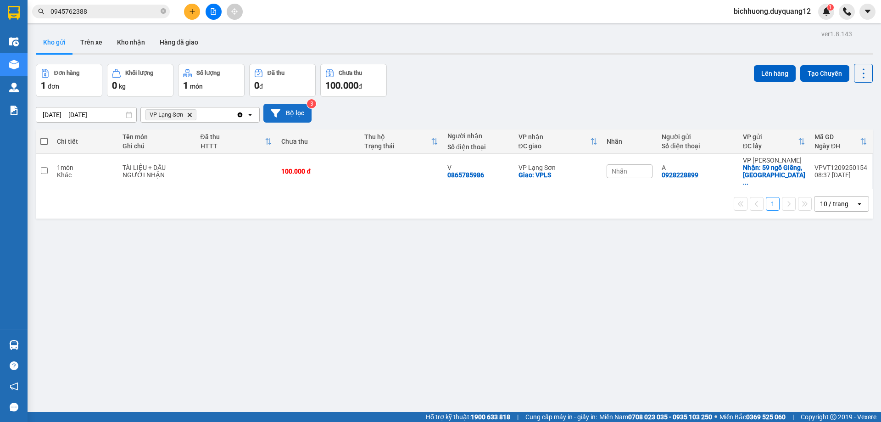
click at [283, 111] on button "Bộ lọc" at bounding box center [287, 113] width 48 height 19
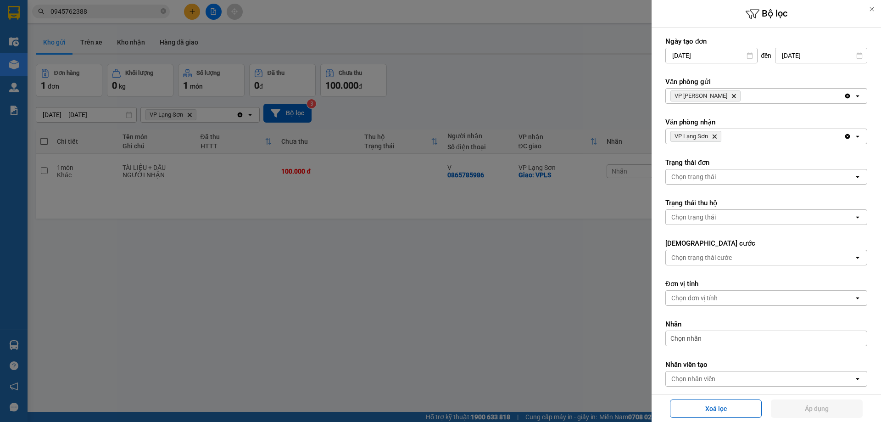
click at [731, 95] on icon "Delete" at bounding box center [734, 96] width 6 height 6
click at [724, 95] on div "Chọn văn phòng" at bounding box center [760, 96] width 188 height 15
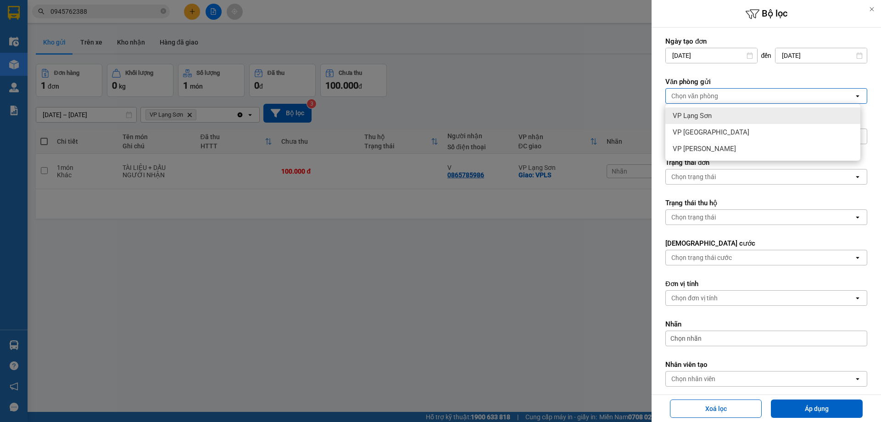
click at [693, 115] on span "VP Lạng Sơn" at bounding box center [692, 115] width 39 height 9
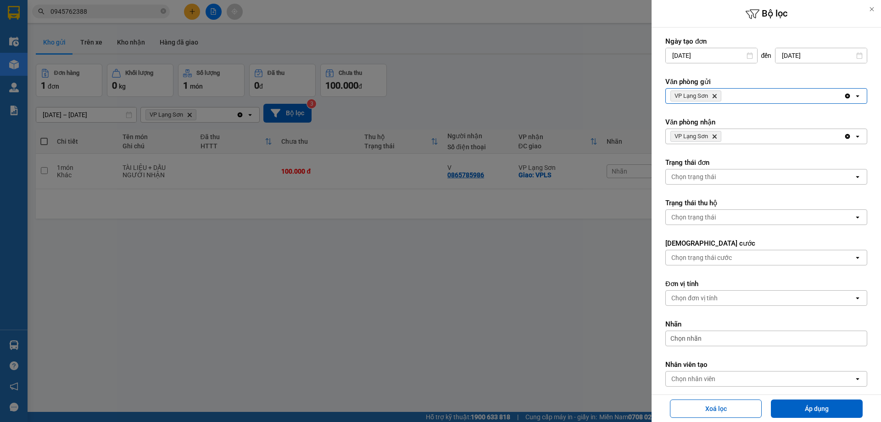
click at [714, 137] on icon "Delete" at bounding box center [715, 137] width 6 height 6
click at [716, 137] on div "Chọn văn phòng" at bounding box center [694, 136] width 47 height 9
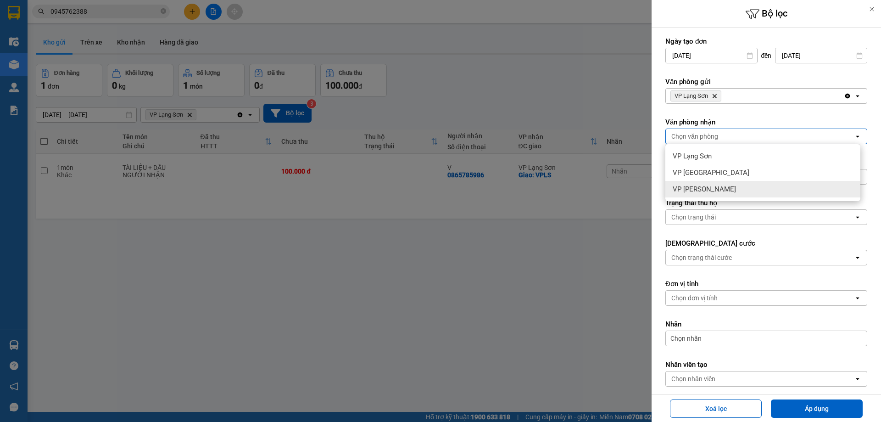
click at [697, 196] on div "VP [PERSON_NAME]" at bounding box center [762, 189] width 195 height 17
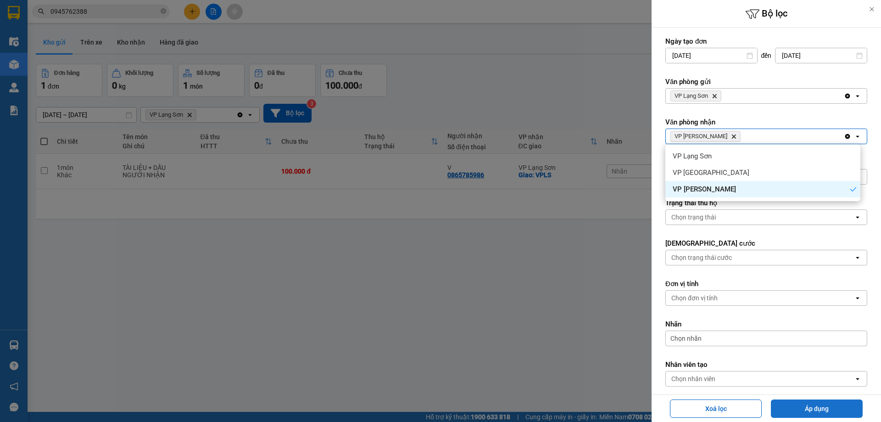
click at [819, 413] on button "Áp dụng" at bounding box center [817, 408] width 92 height 18
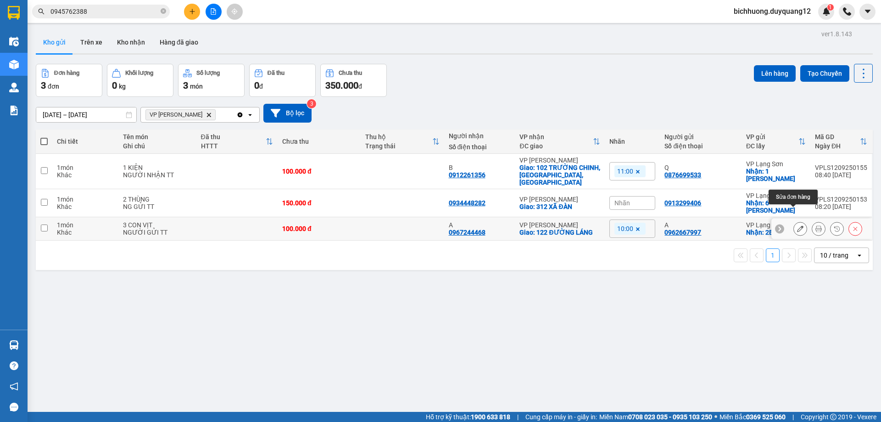
click at [797, 225] on icon at bounding box center [800, 228] width 6 height 6
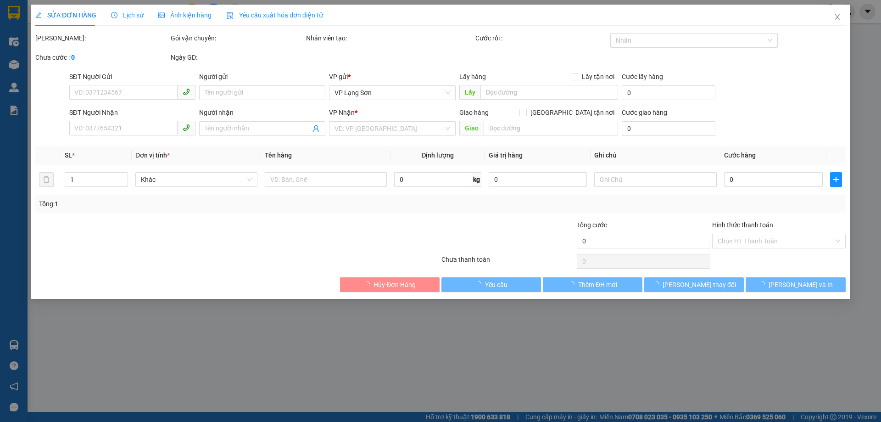
type input "0962667997"
type input "A"
checkbox input "true"
type input "2B PHAI VỆ"
type input "0967244468"
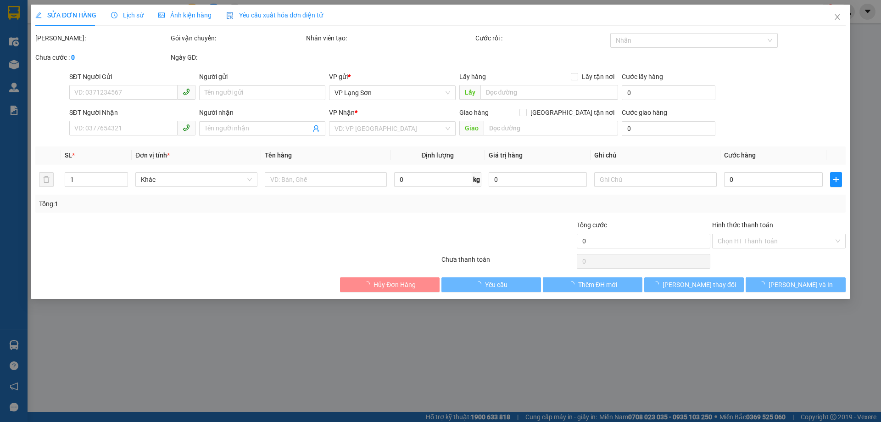
type input "A"
checkbox input "true"
type input "122 ĐƯỜNG LÁNG"
type input "100.000"
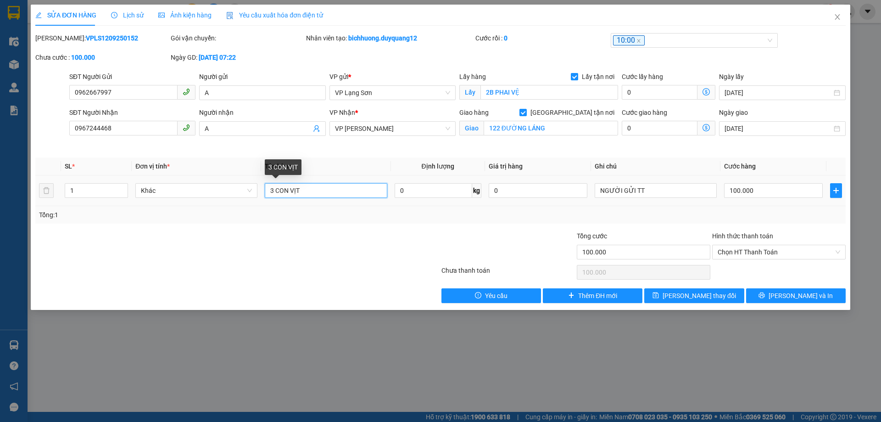
click at [318, 190] on input "3 CON VỊT" at bounding box center [326, 190] width 122 height 15
type input "3 CON VỊT ( TRẢ LUÔN CHO KHÁCH)"
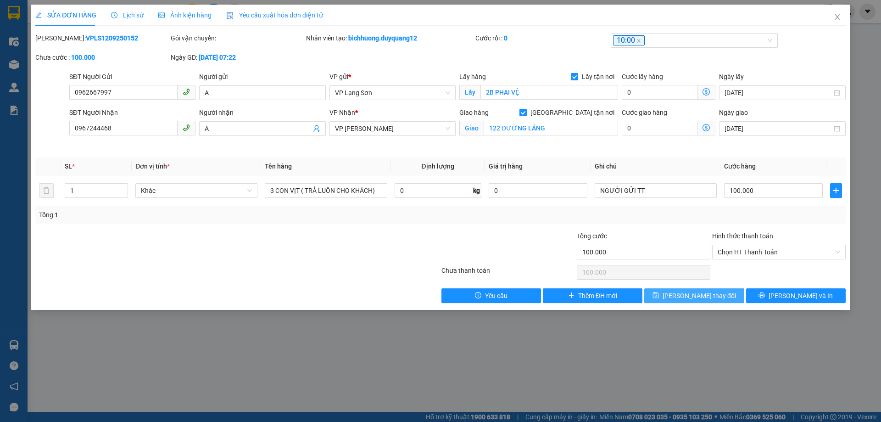
click at [698, 295] on span "[PERSON_NAME] thay đổi" at bounding box center [699, 295] width 73 height 10
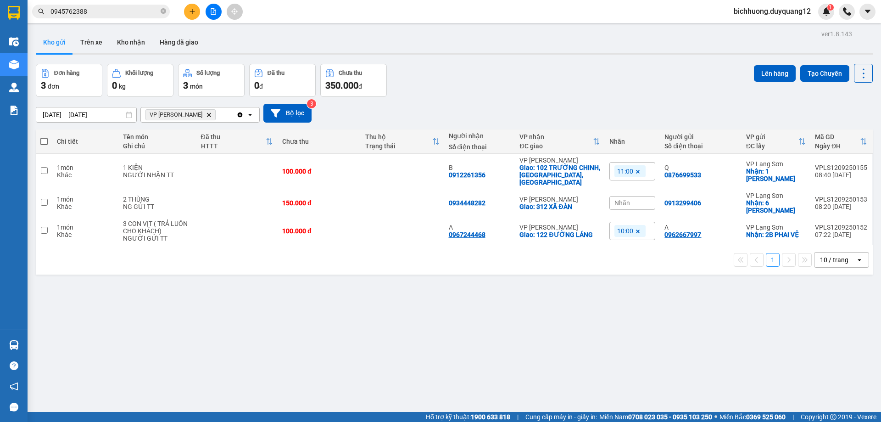
click at [635, 229] on icon at bounding box center [638, 232] width 6 height 6
click at [636, 224] on div "Nhãn" at bounding box center [632, 231] width 46 height 14
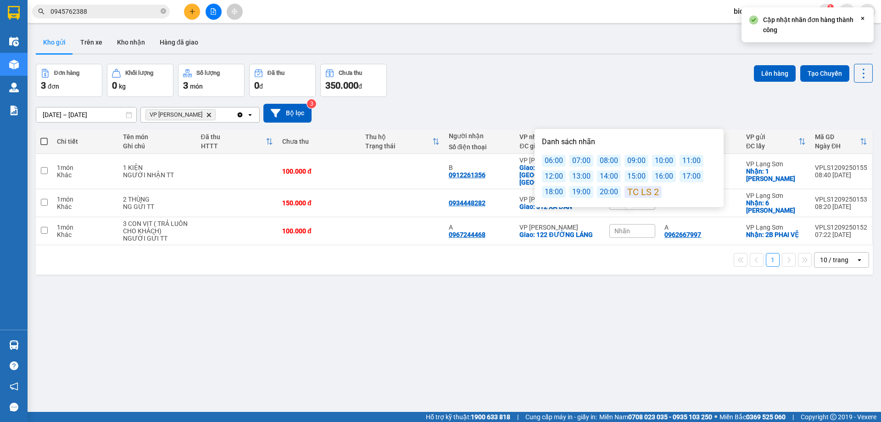
click at [686, 163] on div "11:00" at bounding box center [692, 161] width 24 height 12
click at [682, 98] on div "[DATE] – [DATE] Press the down arrow key to interact with the calendar and sele…" at bounding box center [454, 113] width 837 height 33
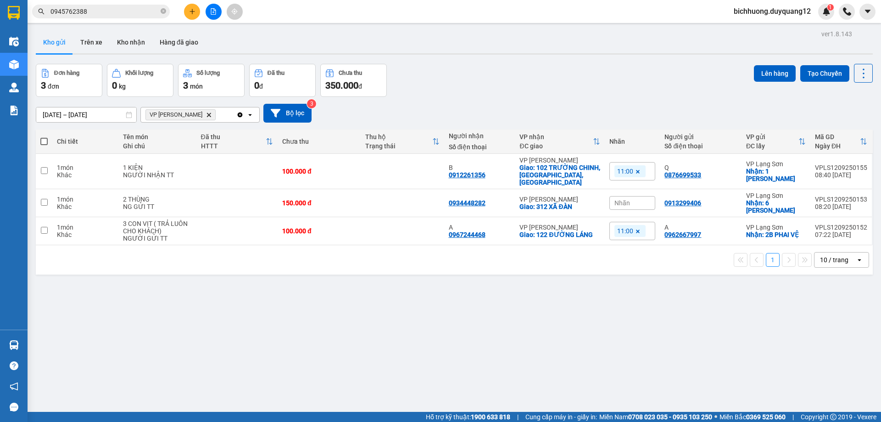
click at [189, 12] on icon "plus" at bounding box center [192, 11] width 6 height 6
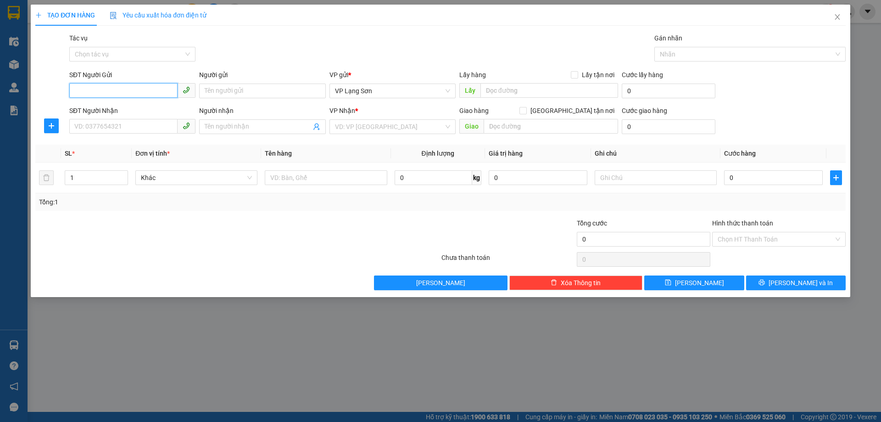
click at [85, 88] on input "SĐT Người Gửi" at bounding box center [123, 90] width 108 height 15
paste input "0913279986"
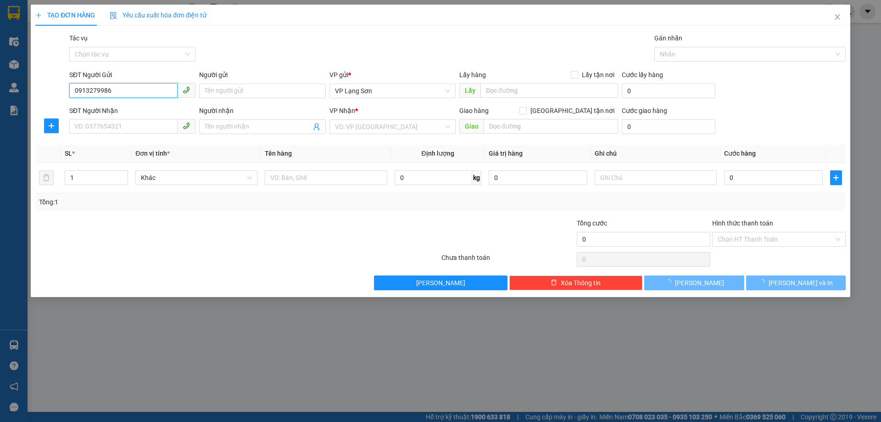
click at [74, 96] on input "0913279986" at bounding box center [123, 90] width 108 height 15
type input "0913279986"
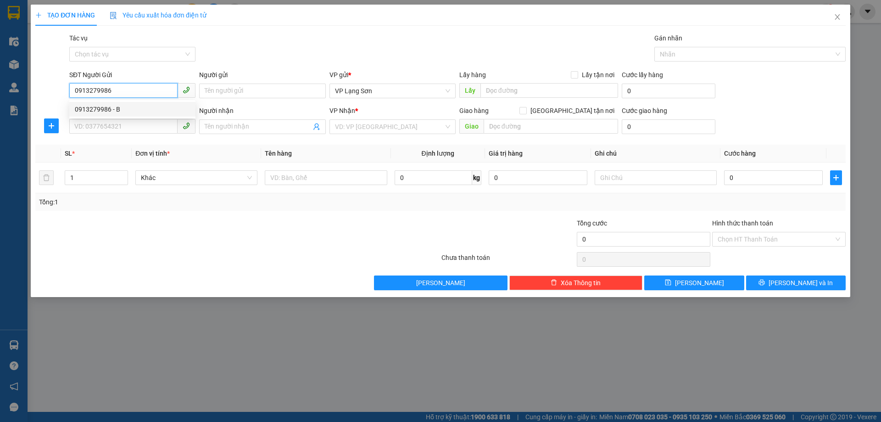
drag, startPoint x: 94, startPoint y: 109, endPoint x: 227, endPoint y: 112, distance: 133.6
click at [101, 107] on div "0913279986 - B" at bounding box center [132, 109] width 115 height 10
type input "B"
checkbox input "true"
type input "[PERSON_NAME][GEOGRAPHIC_DATA]"
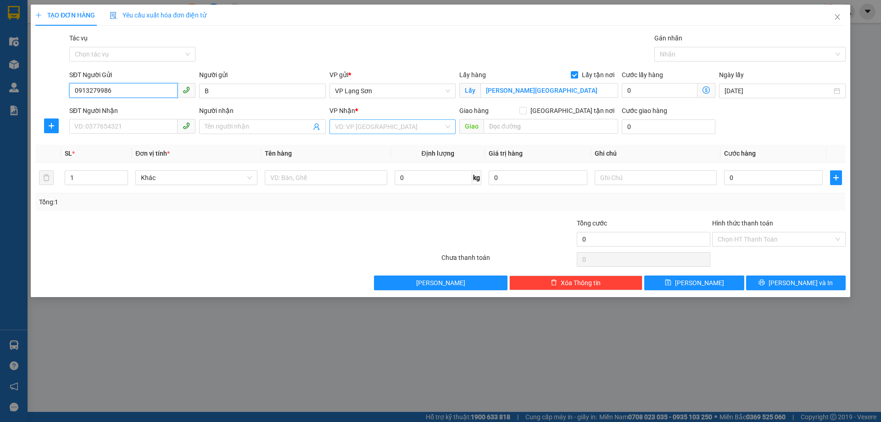
type input "0913279986"
click at [391, 132] on input "search" at bounding box center [389, 127] width 109 height 14
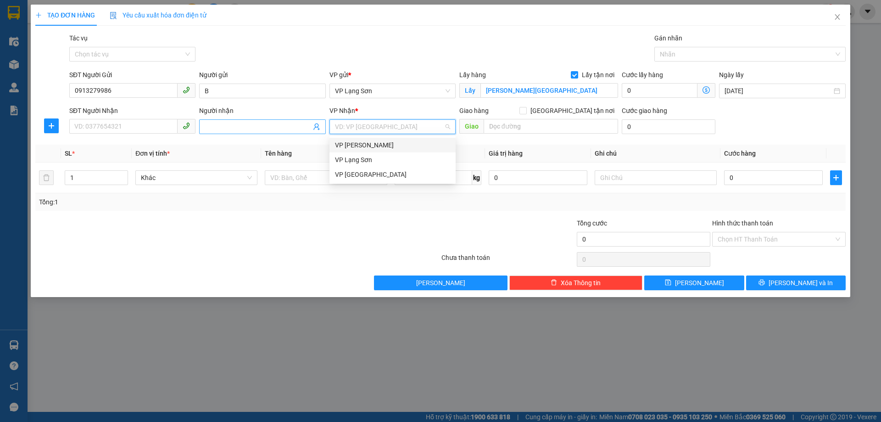
click at [257, 129] on input "Người nhận" at bounding box center [258, 127] width 106 height 10
type input "B"
click at [410, 131] on input "search" at bounding box center [389, 127] width 109 height 14
click at [372, 145] on div "VP [PERSON_NAME]" at bounding box center [392, 145] width 115 height 10
drag, startPoint x: 574, startPoint y: 113, endPoint x: 600, endPoint y: 113, distance: 26.6
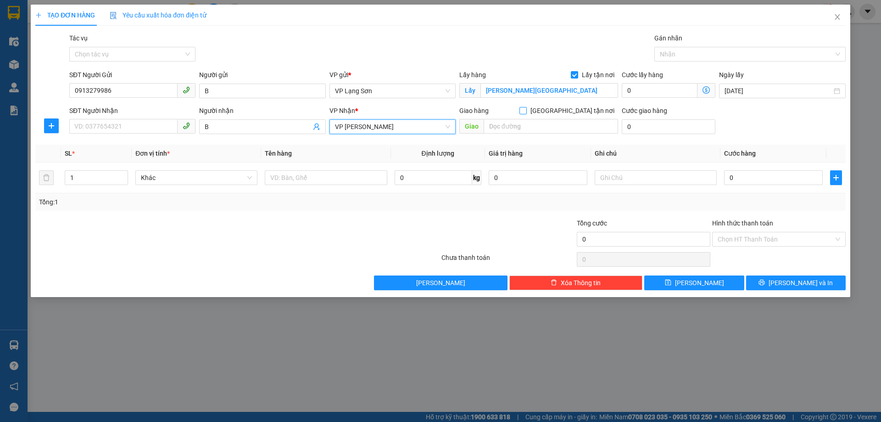
click at [527, 113] on span at bounding box center [522, 110] width 7 height 7
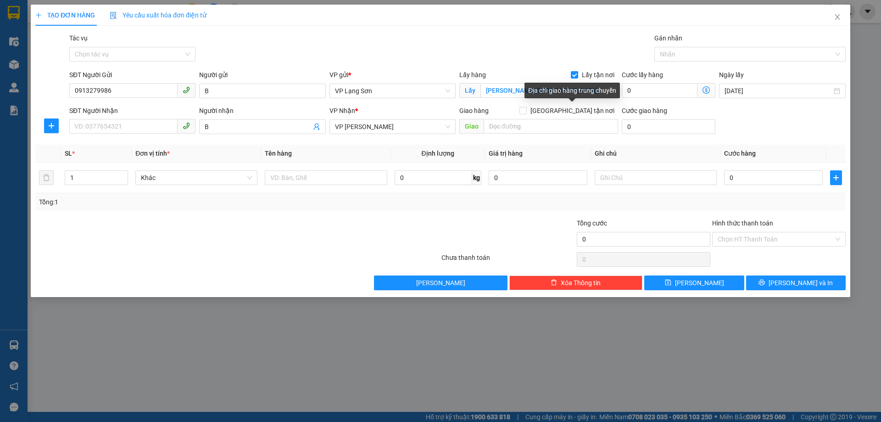
drag, startPoint x: 571, startPoint y: 110, endPoint x: 622, endPoint y: 117, distance: 51.0
click at [526, 110] on input "[GEOGRAPHIC_DATA] tận nơi" at bounding box center [522, 110] width 6 height 6
checkbox input "true"
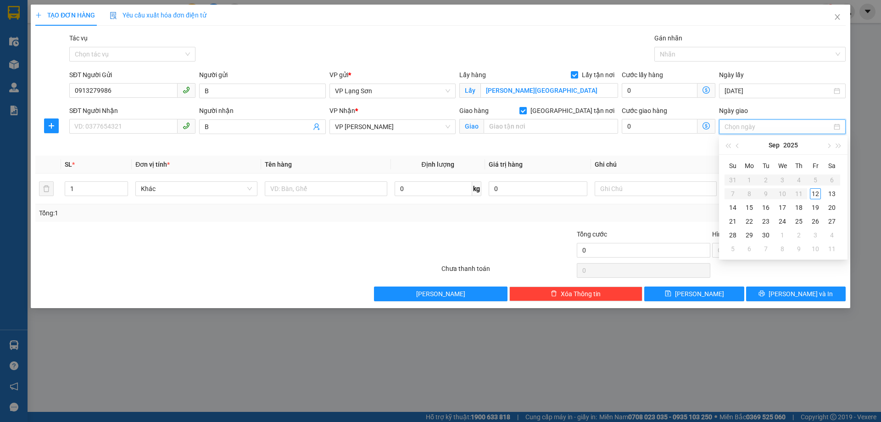
click at [758, 130] on input "Ngày giao" at bounding box center [778, 127] width 107 height 10
type input "[DATE]"
drag, startPoint x: 812, startPoint y: 193, endPoint x: 680, endPoint y: 163, distance: 135.5
click at [806, 191] on table "Su Mo Tu We Th Fr Sa 31 1 2 3 4 5 6 7 8 9 10 11 12 13 14 15 16 17 18 19 20 21 2…" at bounding box center [783, 206] width 116 height 97
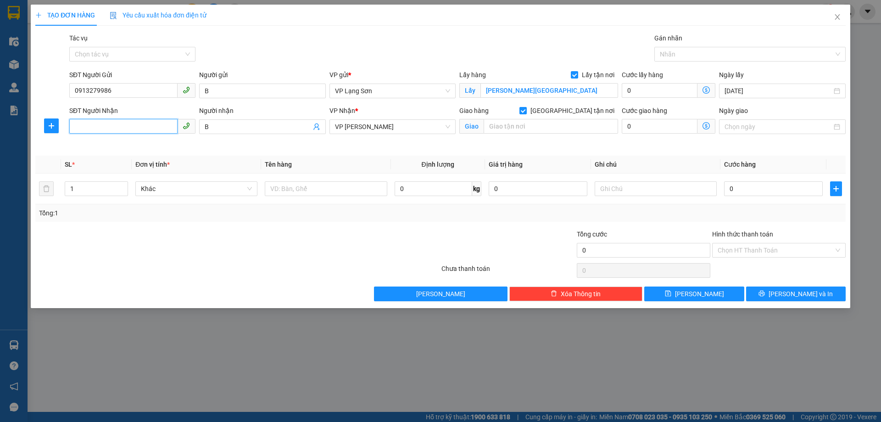
click at [128, 128] on input "SĐT Người Nhận" at bounding box center [123, 126] width 108 height 15
type input "0988965813"
click at [108, 145] on div "0988965813" at bounding box center [132, 145] width 115 height 10
type input "CC OSAKA 48 [PERSON_NAME],HOÀNG MAI,[GEOGRAPHIC_DATA]"
type input "0988965813"
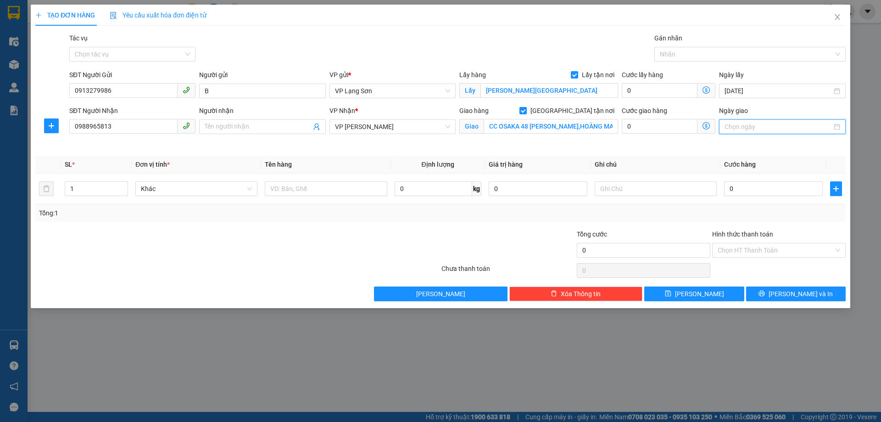
click at [753, 128] on input "Ngày giao" at bounding box center [778, 127] width 107 height 10
type input "[DATE]"
click at [815, 197] on div "12" at bounding box center [815, 193] width 11 height 11
click at [747, 189] on input "0" at bounding box center [773, 188] width 99 height 15
type input "1"
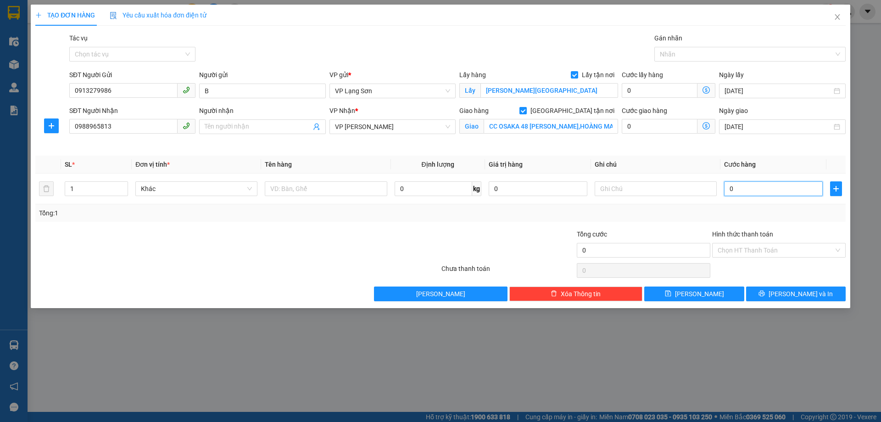
type input "1"
type input "10"
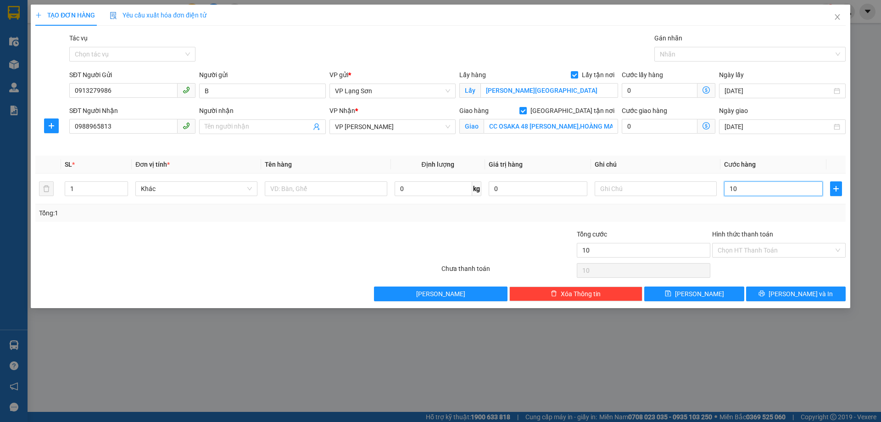
type input "100"
type input "1.000"
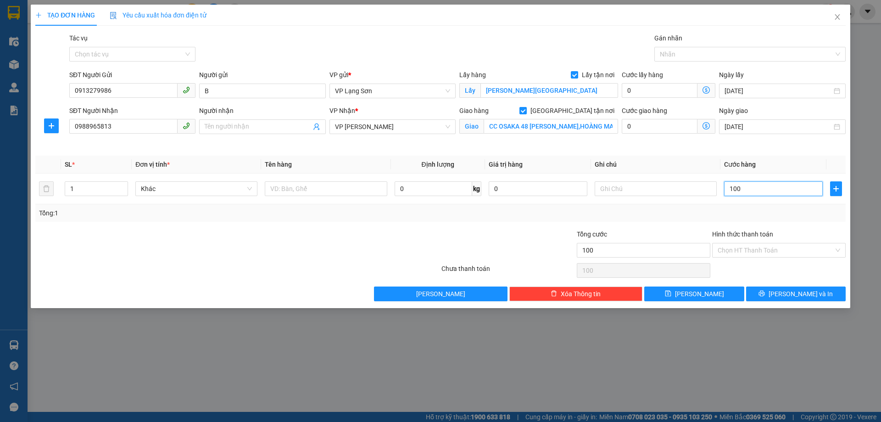
type input "1.000"
type input "10.000"
type input "100.000"
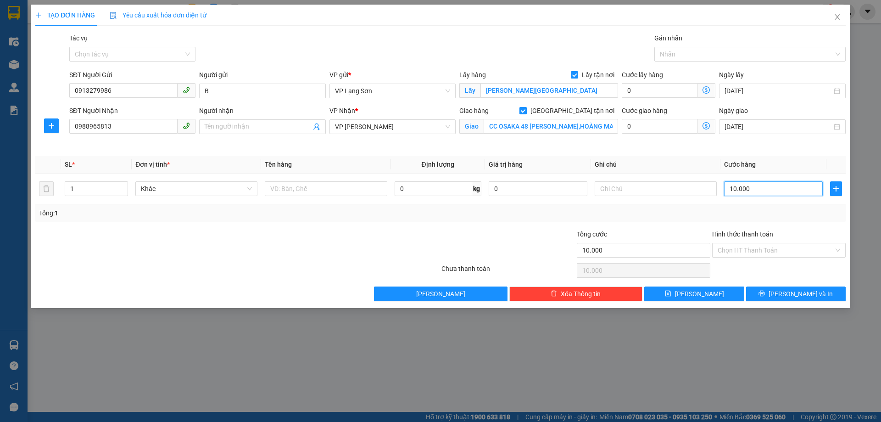
type input "100.000"
drag, startPoint x: 626, startPoint y: 193, endPoint x: 527, endPoint y: 83, distance: 147.8
click at [623, 190] on input "text" at bounding box center [656, 188] width 122 height 15
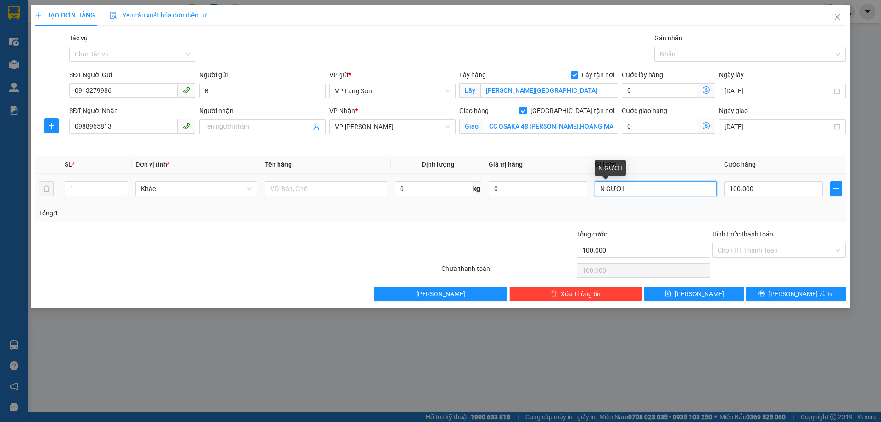
click at [607, 190] on input "N GƯỜI" at bounding box center [656, 188] width 122 height 15
click at [634, 194] on input "NGƯỜI" at bounding box center [656, 188] width 122 height 15
type input "NGƯỜI"
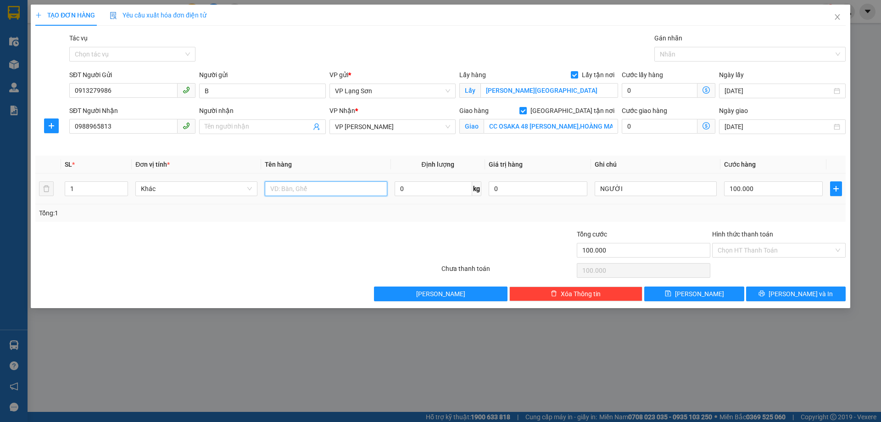
click at [328, 189] on input "text" at bounding box center [326, 188] width 122 height 15
type input "GIẤY TỜ"
click at [631, 196] on div "NGƯỜI" at bounding box center [656, 188] width 122 height 18
click at [642, 185] on input "NGƯỜI" at bounding box center [656, 188] width 122 height 15
type input "NGƯỜI GỬI TT"
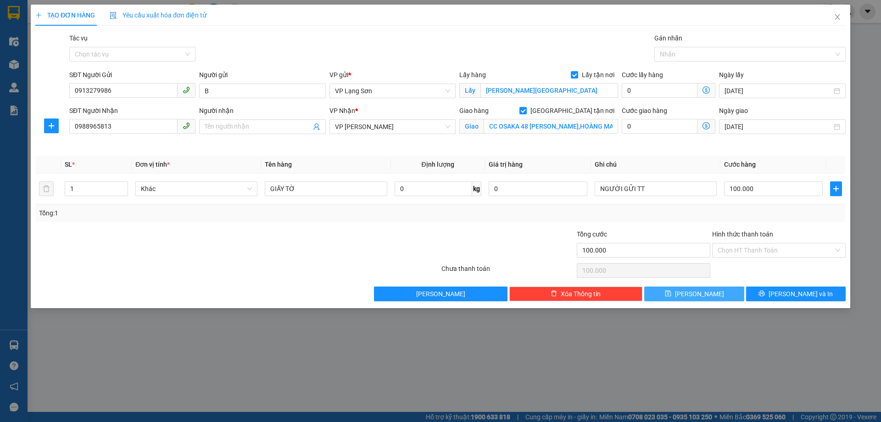
click at [710, 291] on button "[PERSON_NAME]" at bounding box center [694, 293] width 100 height 15
checkbox input "false"
type input "0"
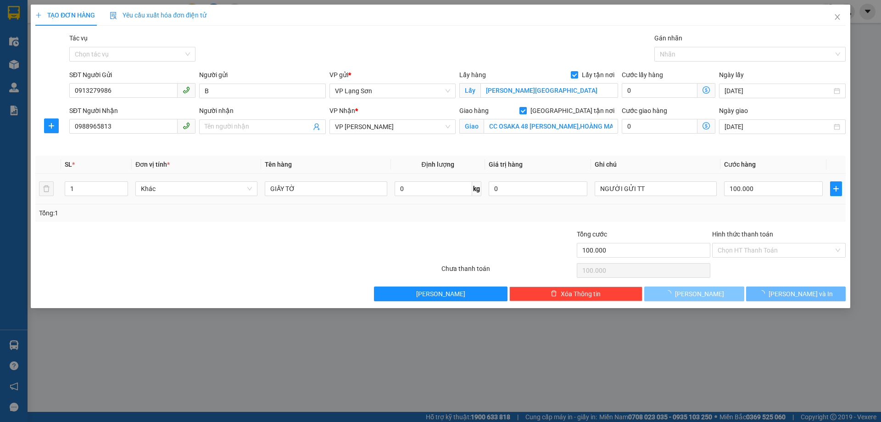
type input "0"
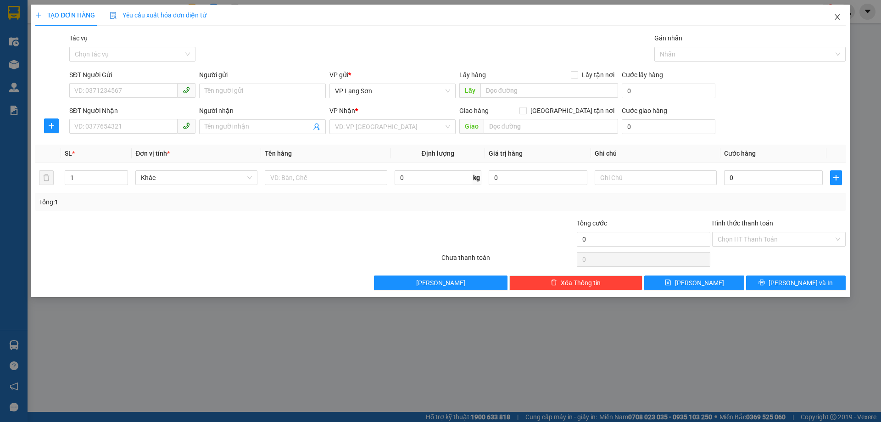
click at [839, 15] on icon "close" at bounding box center [837, 17] width 5 height 6
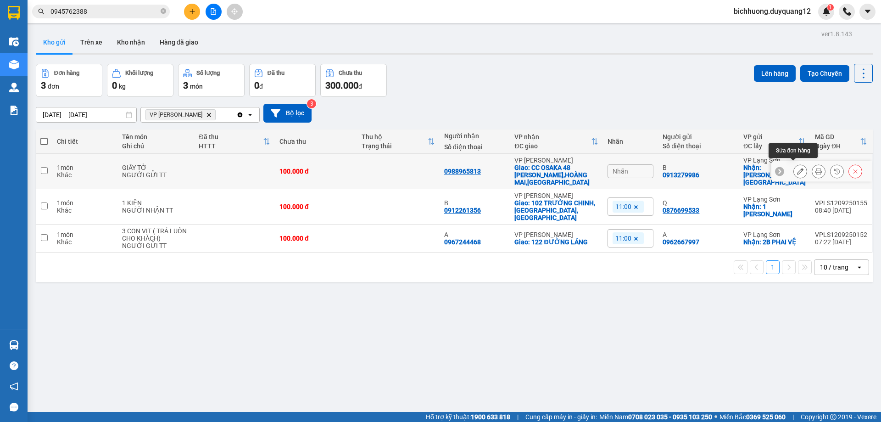
click at [794, 172] on button at bounding box center [800, 171] width 13 height 16
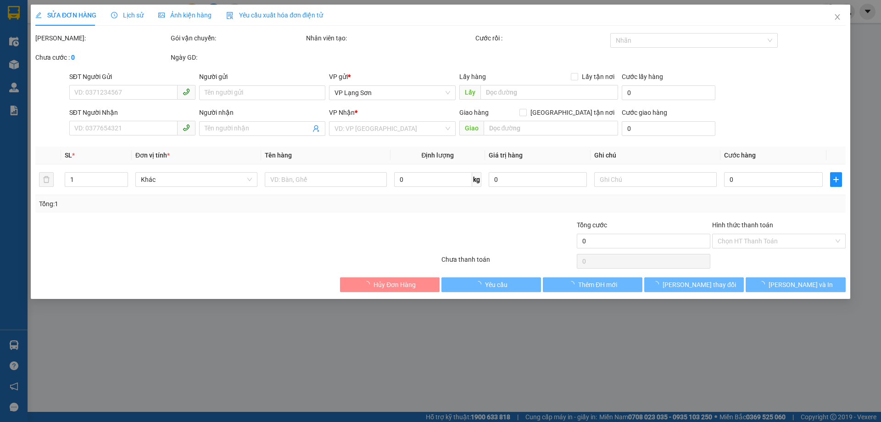
type input "0913279986"
type input "B"
checkbox input "true"
type input "[PERSON_NAME][GEOGRAPHIC_DATA]"
type input "0988965813"
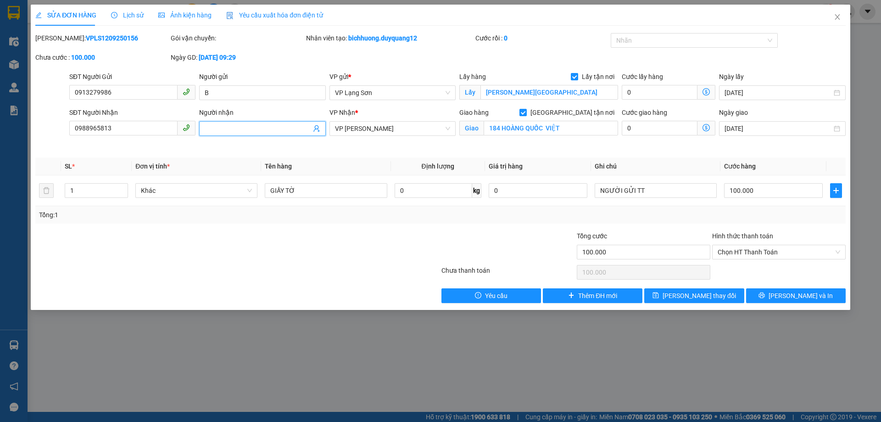
click at [255, 130] on input "Người nhận" at bounding box center [258, 128] width 106 height 10
click at [691, 293] on span "[PERSON_NAME] thay đổi" at bounding box center [699, 295] width 73 height 10
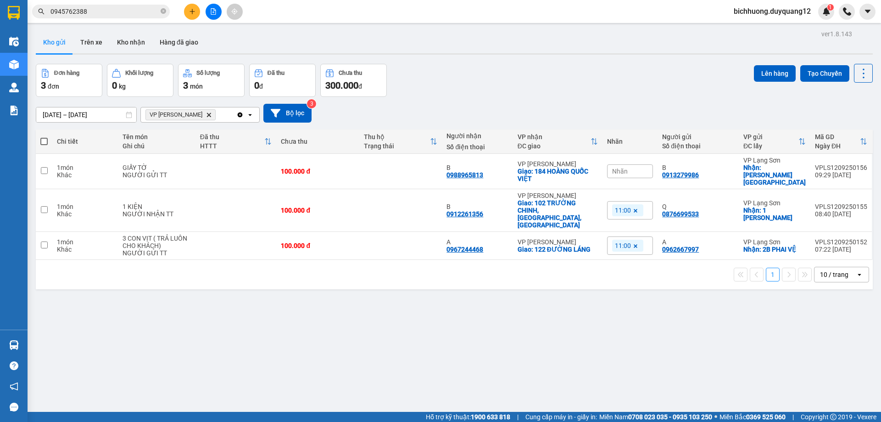
click at [632, 170] on div "Nhãn" at bounding box center [630, 171] width 46 height 14
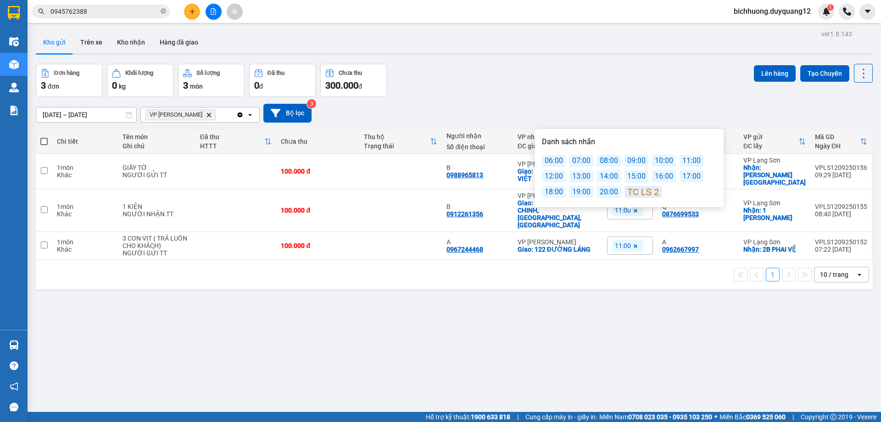
drag, startPoint x: 687, startPoint y: 166, endPoint x: 689, endPoint y: 157, distance: 8.4
click at [688, 165] on div "11:00" at bounding box center [692, 161] width 24 height 12
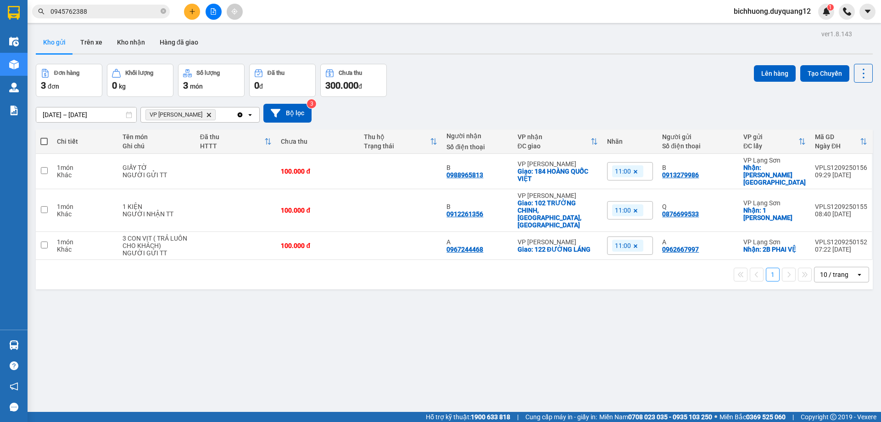
click at [721, 113] on div "[DATE] – [DATE] Press the down arrow key to interact with the calendar and sele…" at bounding box center [454, 113] width 837 height 19
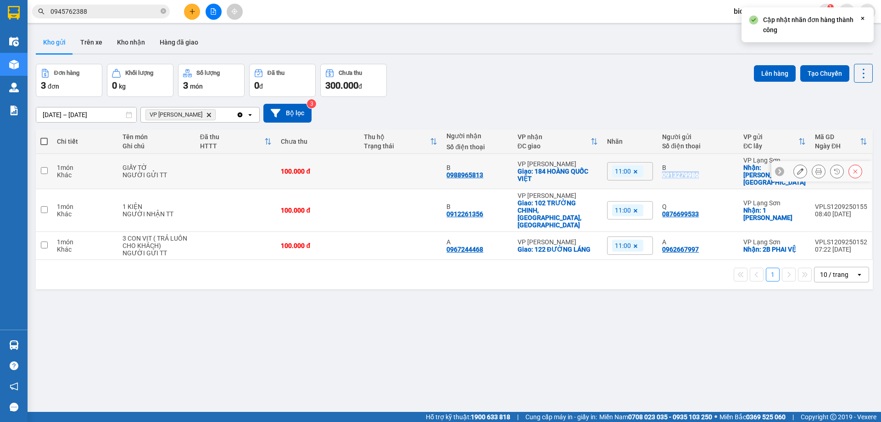
drag, startPoint x: 679, startPoint y: 174, endPoint x: 704, endPoint y: 181, distance: 26.0
click at [704, 181] on td "B 0913279986" at bounding box center [698, 171] width 81 height 35
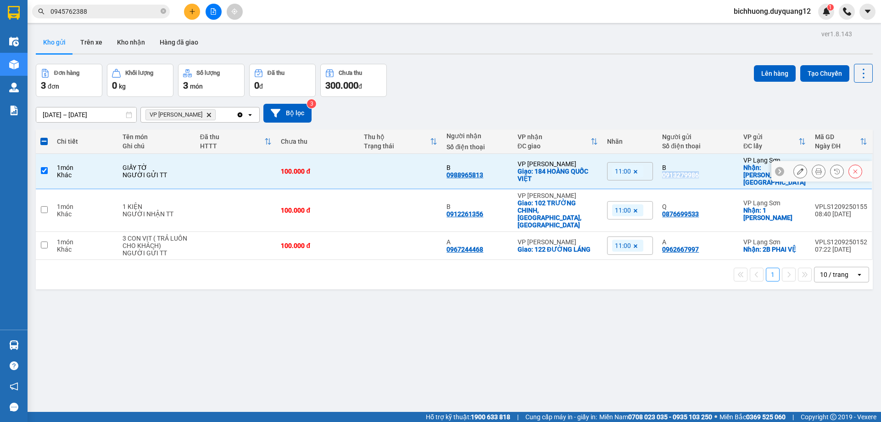
copy div "0913279986"
click at [193, 14] on icon "plus" at bounding box center [192, 11] width 6 height 6
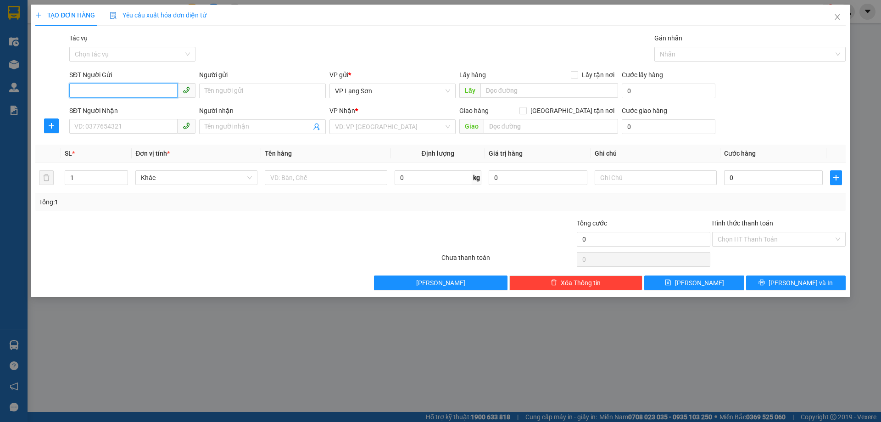
click at [111, 90] on input "SĐT Người Gửi" at bounding box center [123, 90] width 108 height 15
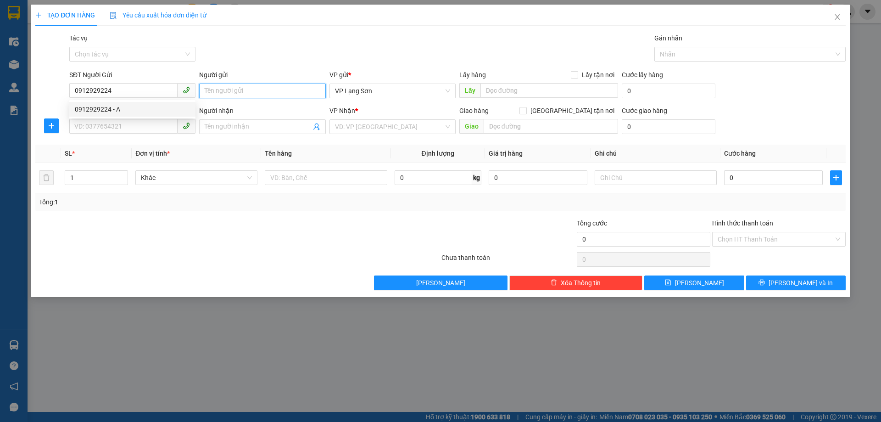
click at [237, 92] on input "Người gửi" at bounding box center [262, 91] width 126 height 15
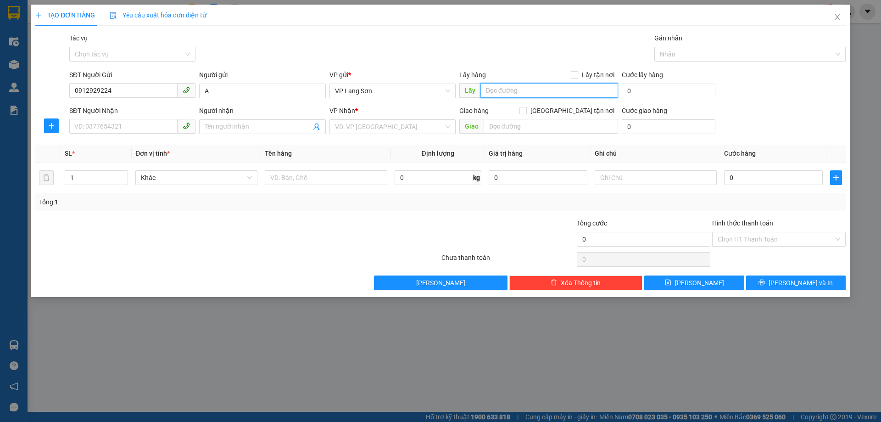
click at [527, 91] on input "text" at bounding box center [549, 90] width 138 height 15
click at [100, 127] on input "SĐT Người Nhận" at bounding box center [123, 126] width 108 height 15
click at [234, 121] on span at bounding box center [262, 126] width 126 height 15
click at [377, 117] on div "VP Nhận *" at bounding box center [392, 113] width 126 height 14
click at [372, 128] on input "search" at bounding box center [389, 127] width 109 height 14
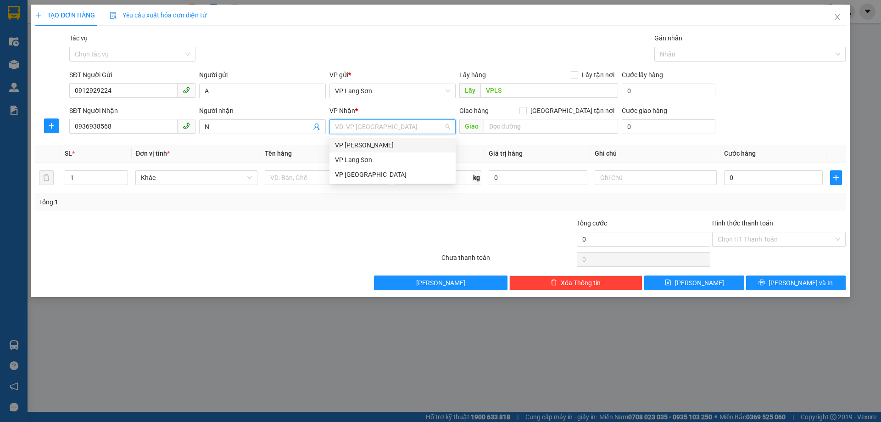
drag, startPoint x: 351, startPoint y: 147, endPoint x: 484, endPoint y: 145, distance: 132.6
click at [357, 148] on div "VP [PERSON_NAME]" at bounding box center [392, 145] width 115 height 10
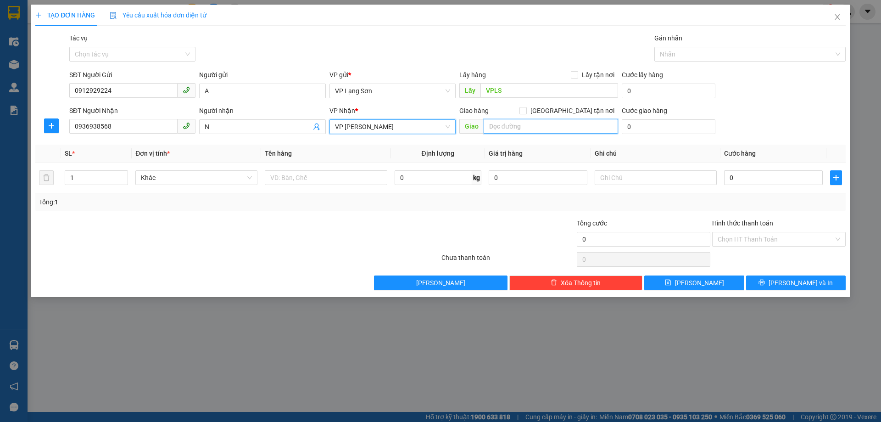
click at [510, 128] on input "text" at bounding box center [551, 126] width 134 height 15
drag, startPoint x: 574, startPoint y: 112, endPoint x: 582, endPoint y: 98, distance: 16.6
click at [527, 111] on span at bounding box center [522, 110] width 7 height 7
click at [526, 111] on input "[GEOGRAPHIC_DATA] tận nơi" at bounding box center [522, 110] width 6 height 6
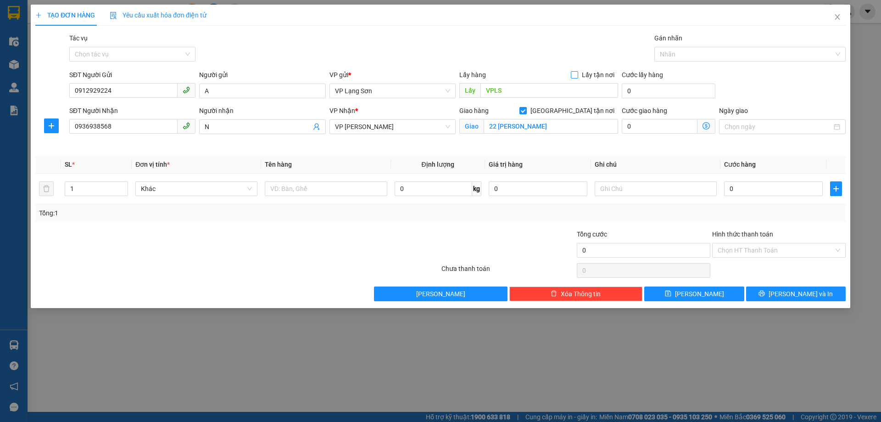
click at [574, 78] on label "Lấy tận nơi" at bounding box center [594, 75] width 47 height 10
click at [574, 78] on input "Lấy tận nơi" at bounding box center [574, 74] width 6 height 6
click at [773, 123] on input "Ngày giao" at bounding box center [778, 127] width 107 height 10
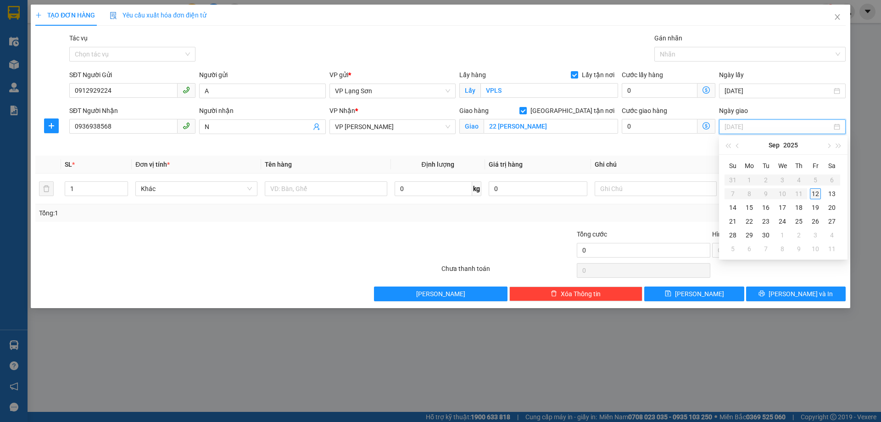
click at [814, 193] on div "12" at bounding box center [815, 193] width 11 height 11
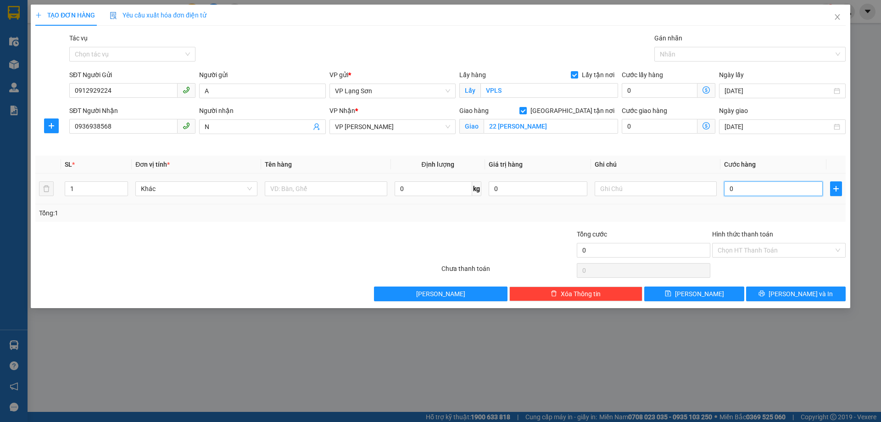
click at [733, 191] on input "0" at bounding box center [773, 188] width 99 height 15
click at [630, 189] on input "text" at bounding box center [656, 188] width 122 height 15
click at [295, 196] on div at bounding box center [326, 188] width 122 height 18
click at [300, 192] on input "text" at bounding box center [326, 188] width 122 height 15
click at [697, 296] on span "[PERSON_NAME]" at bounding box center [699, 294] width 49 height 10
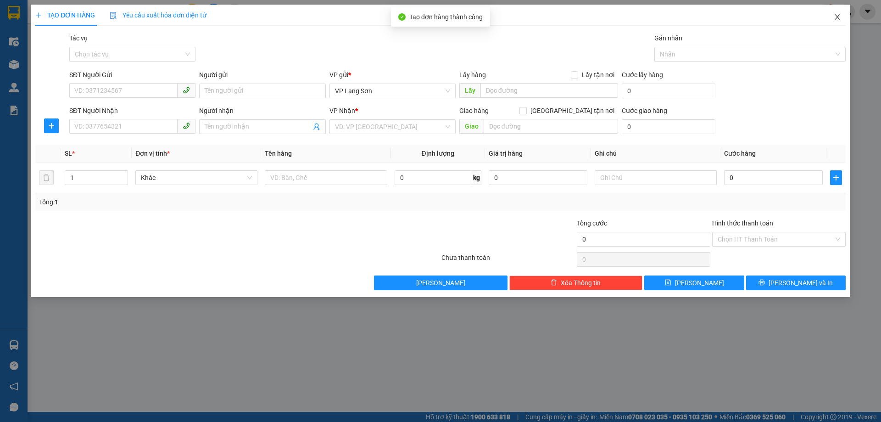
click at [836, 19] on icon "close" at bounding box center [837, 17] width 5 height 6
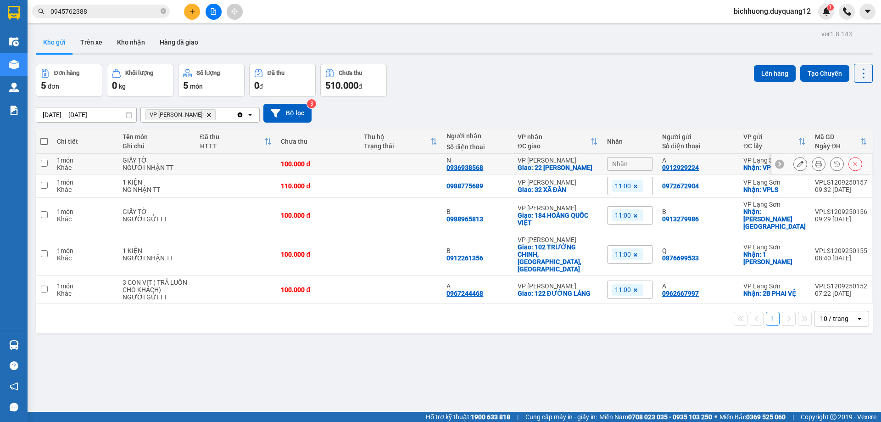
click at [635, 162] on div "Nhãn" at bounding box center [630, 164] width 46 height 14
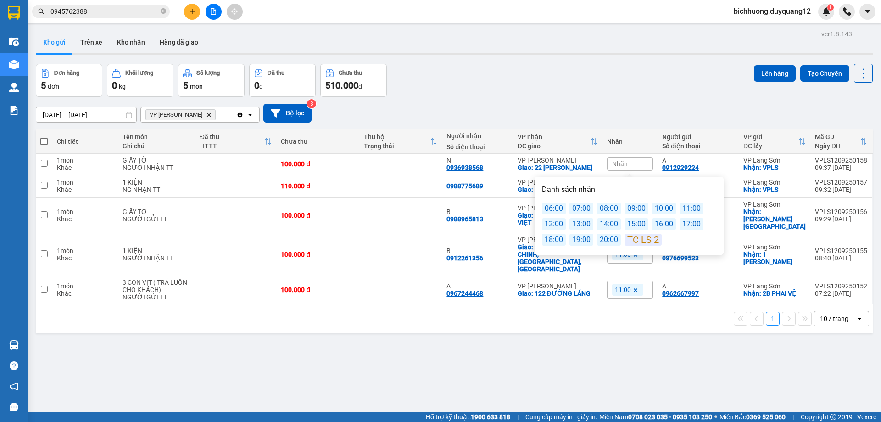
drag, startPoint x: 683, startPoint y: 207, endPoint x: 712, endPoint y: 119, distance: 92.7
click at [684, 208] on div "11:00" at bounding box center [692, 208] width 24 height 12
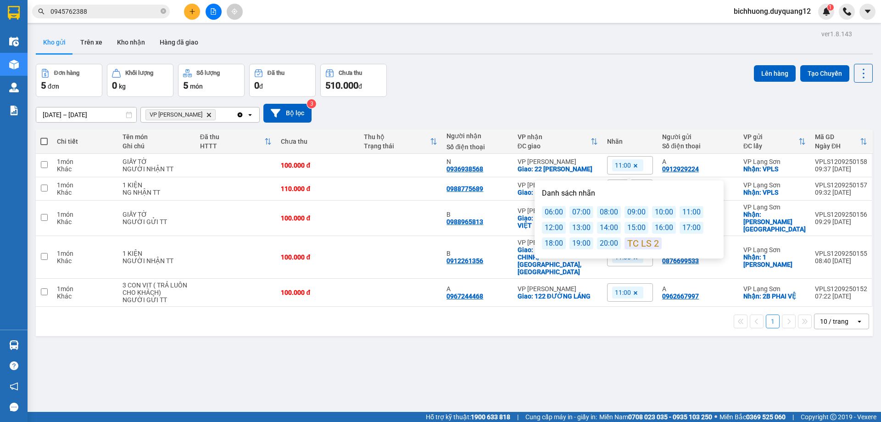
click at [706, 97] on div "[DATE] – [DATE] Press the down arrow key to interact with the calendar and sele…" at bounding box center [454, 113] width 837 height 33
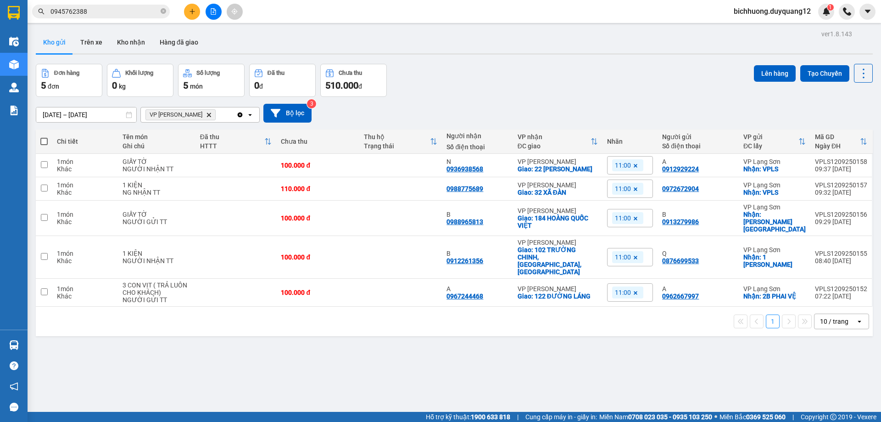
click at [191, 15] on button at bounding box center [192, 12] width 16 height 16
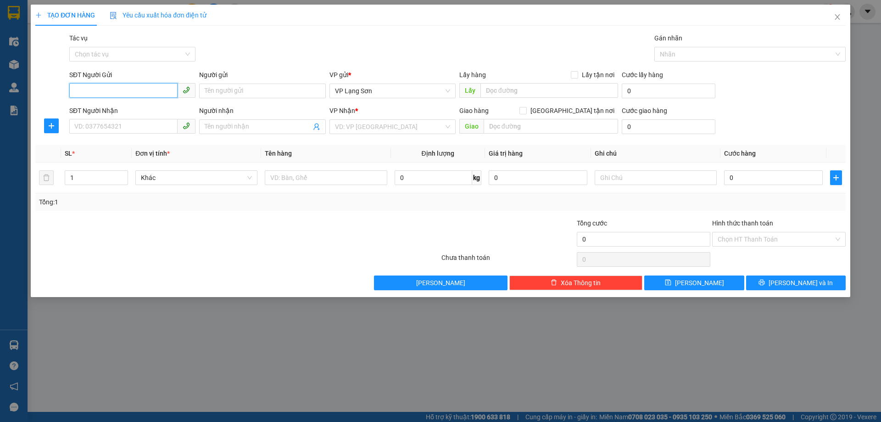
click at [128, 90] on input "SĐT Người Gửi" at bounding box center [123, 90] width 108 height 15
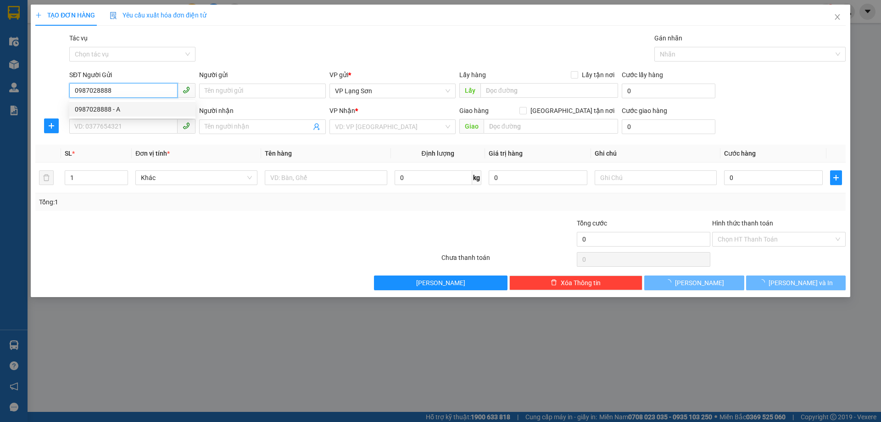
click at [114, 108] on div "0987028888 - A" at bounding box center [132, 109] width 115 height 10
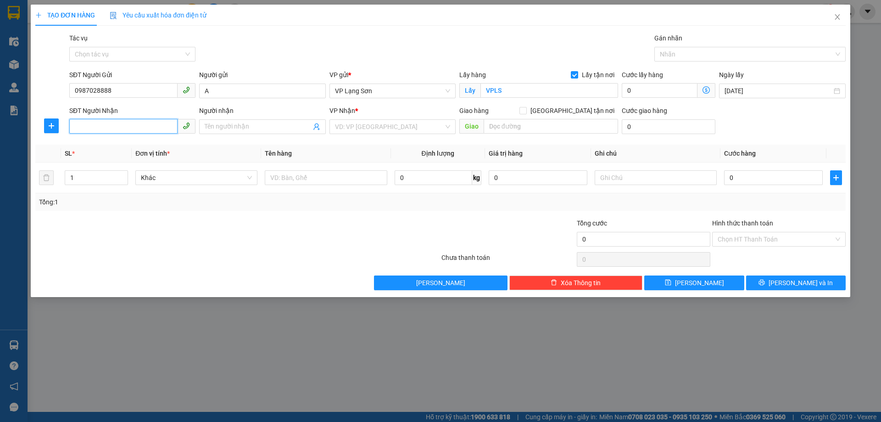
click at [122, 125] on input "SĐT Người Nhận" at bounding box center [123, 126] width 108 height 15
click at [98, 151] on div "0963913466 - B" at bounding box center [132, 145] width 126 height 15
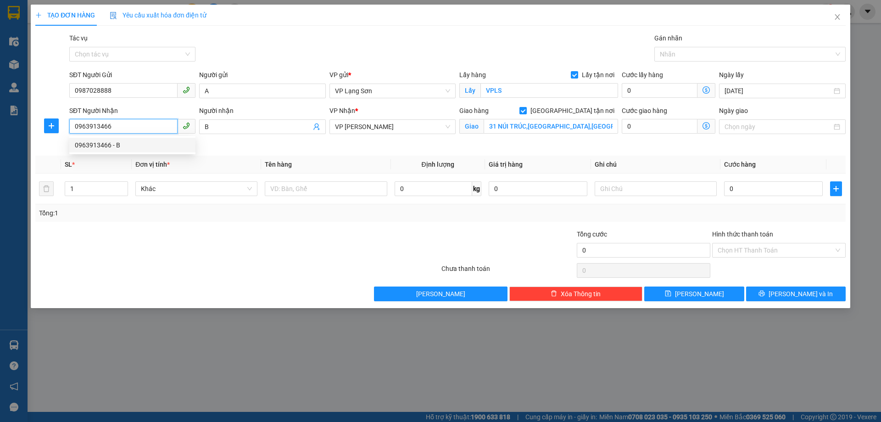
drag, startPoint x: 109, startPoint y: 129, endPoint x: 64, endPoint y: 132, distance: 45.1
click at [64, 132] on div "SĐT Người Nhận 0963913466 Người nhận B VP Nhận * VP [PERSON_NAME] hàng [GEOGRAP…" at bounding box center [440, 127] width 812 height 43
click at [98, 144] on div "0962066071 - B" at bounding box center [132, 145] width 115 height 10
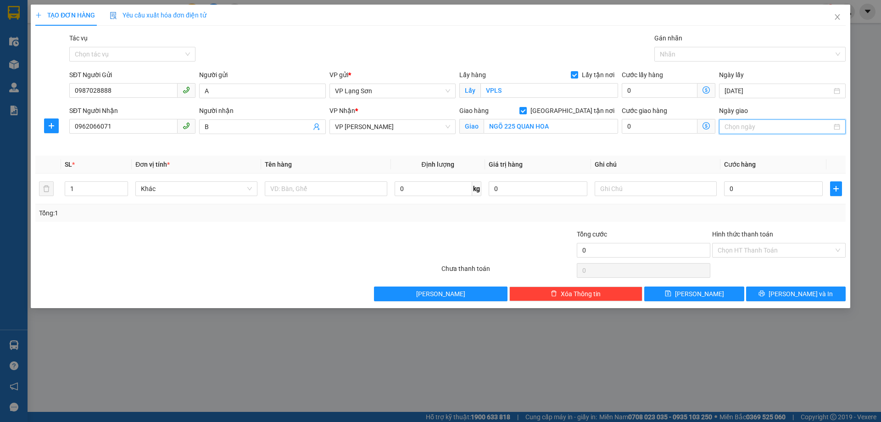
click at [746, 126] on input "Ngày giao" at bounding box center [778, 127] width 107 height 10
click at [816, 196] on div "12" at bounding box center [815, 193] width 11 height 11
click at [606, 190] on input "text" at bounding box center [656, 188] width 122 height 15
click at [333, 190] on input "text" at bounding box center [326, 188] width 122 height 15
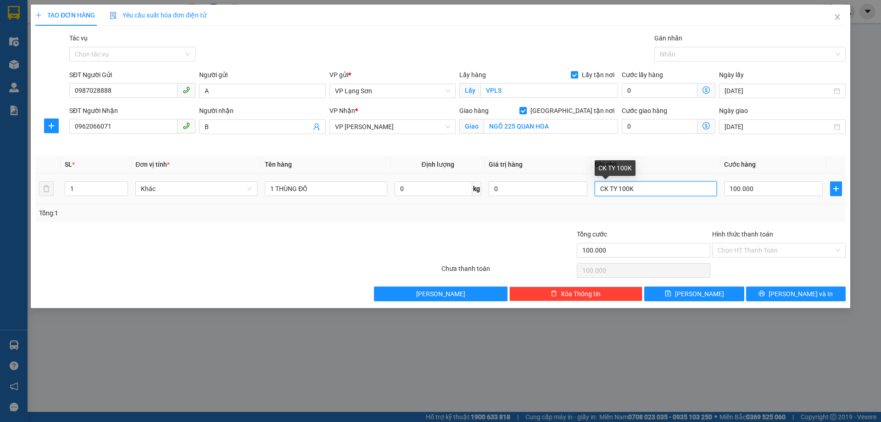
click at [641, 187] on input "CK TY 100K" at bounding box center [656, 188] width 122 height 15
drag, startPoint x: 653, startPoint y: 190, endPoint x: 647, endPoint y: 192, distance: 6.7
click at [647, 192] on input "CK TY 100K LUCSH 43/12/9" at bounding box center [656, 188] width 122 height 15
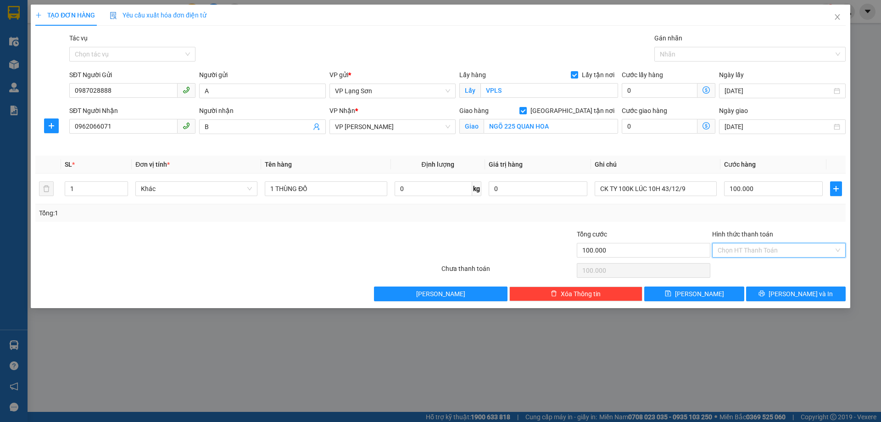
click at [788, 250] on input "Hình thức thanh toán" at bounding box center [776, 250] width 116 height 14
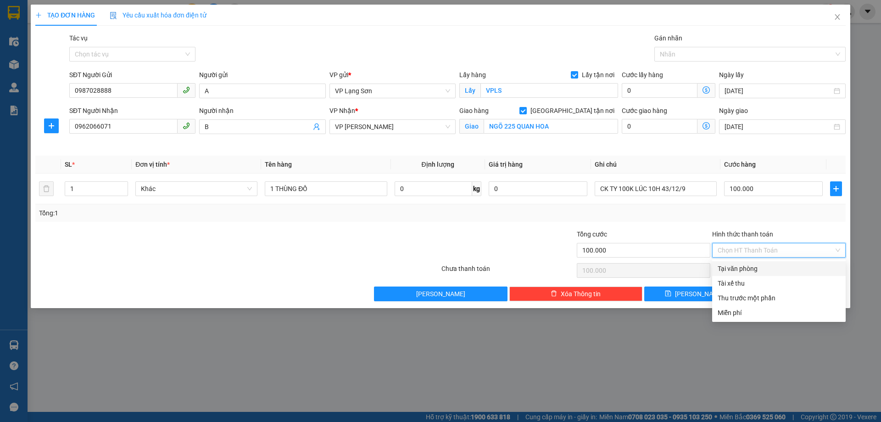
click at [740, 272] on div "Tại văn phòng" at bounding box center [779, 268] width 123 height 10
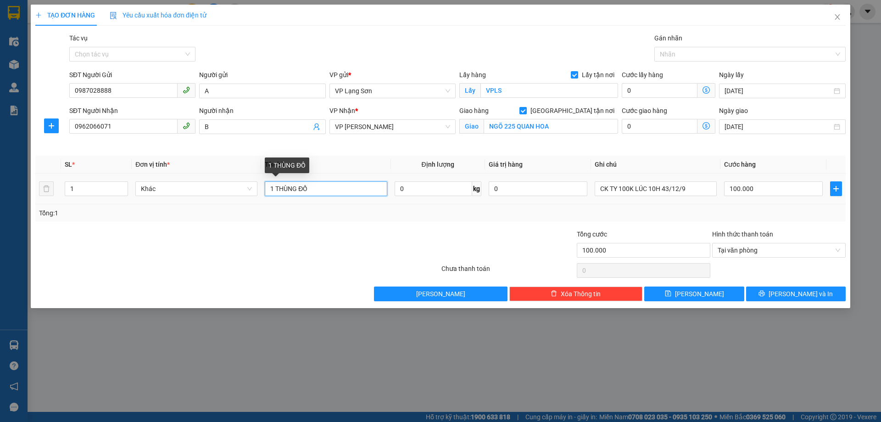
click at [328, 188] on input "1 THÙNG ĐỒ" at bounding box center [326, 188] width 122 height 15
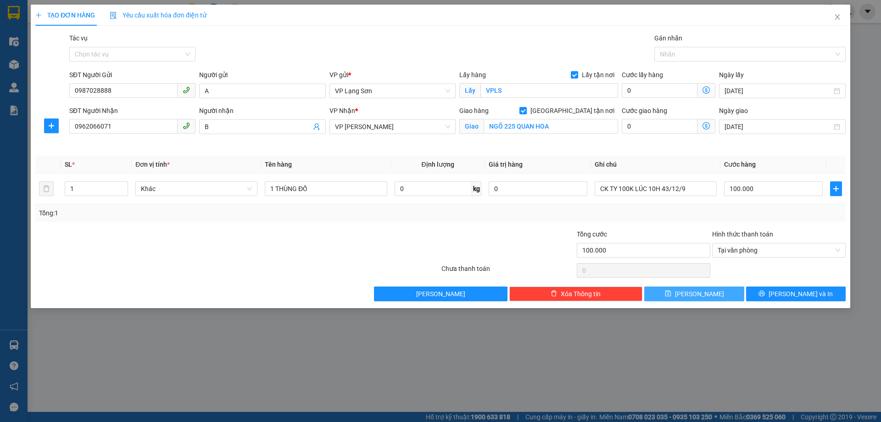
click at [703, 297] on span "[PERSON_NAME]" at bounding box center [699, 294] width 49 height 10
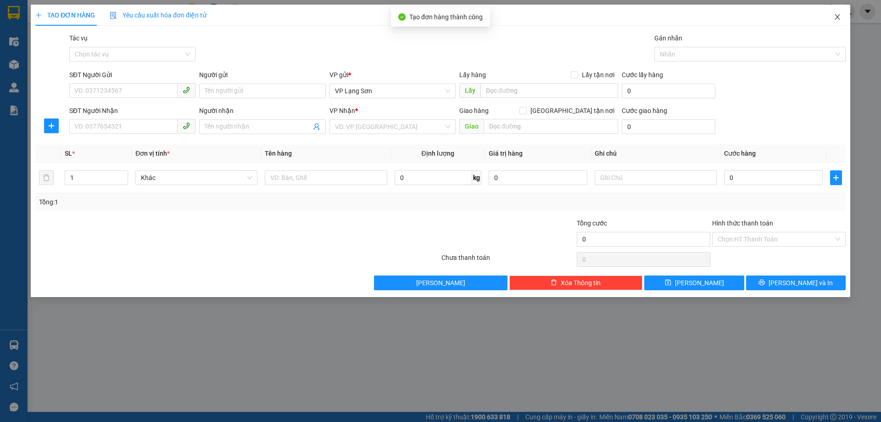
click at [839, 18] on icon "close" at bounding box center [837, 16] width 7 height 7
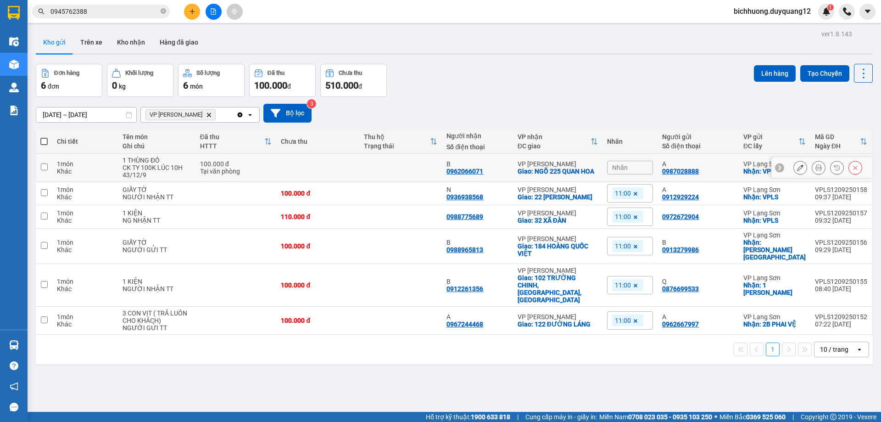
click at [643, 167] on div "Nhãn" at bounding box center [630, 168] width 46 height 14
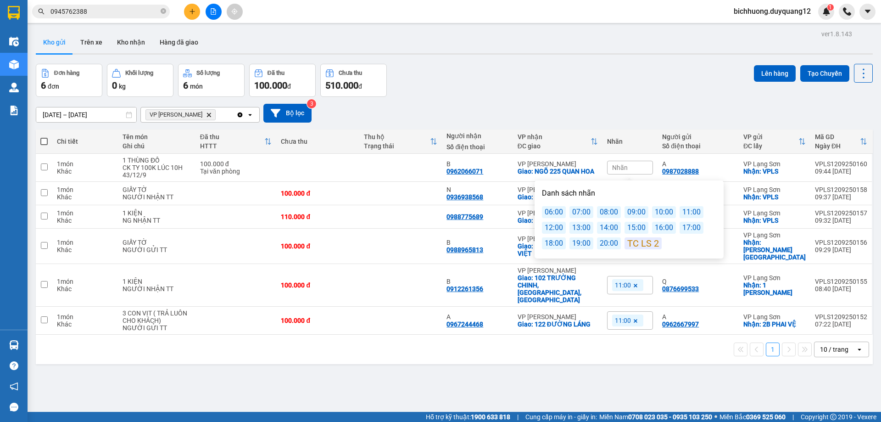
click at [683, 212] on div "11:00" at bounding box center [692, 212] width 24 height 12
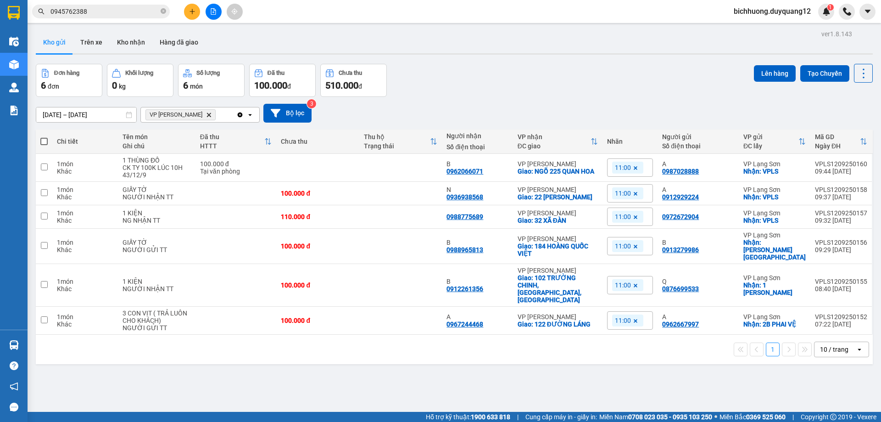
click at [694, 122] on div "[DATE] – [DATE] Press the down arrow key to interact with the calendar and sele…" at bounding box center [454, 113] width 837 height 19
click at [797, 218] on icon at bounding box center [800, 216] width 6 height 6
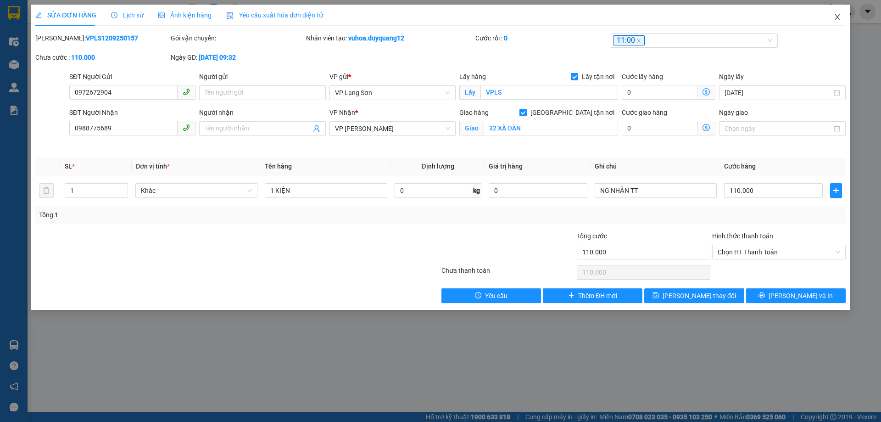
click at [838, 19] on icon "close" at bounding box center [837, 16] width 7 height 7
